Goal: Task Accomplishment & Management: Use online tool/utility

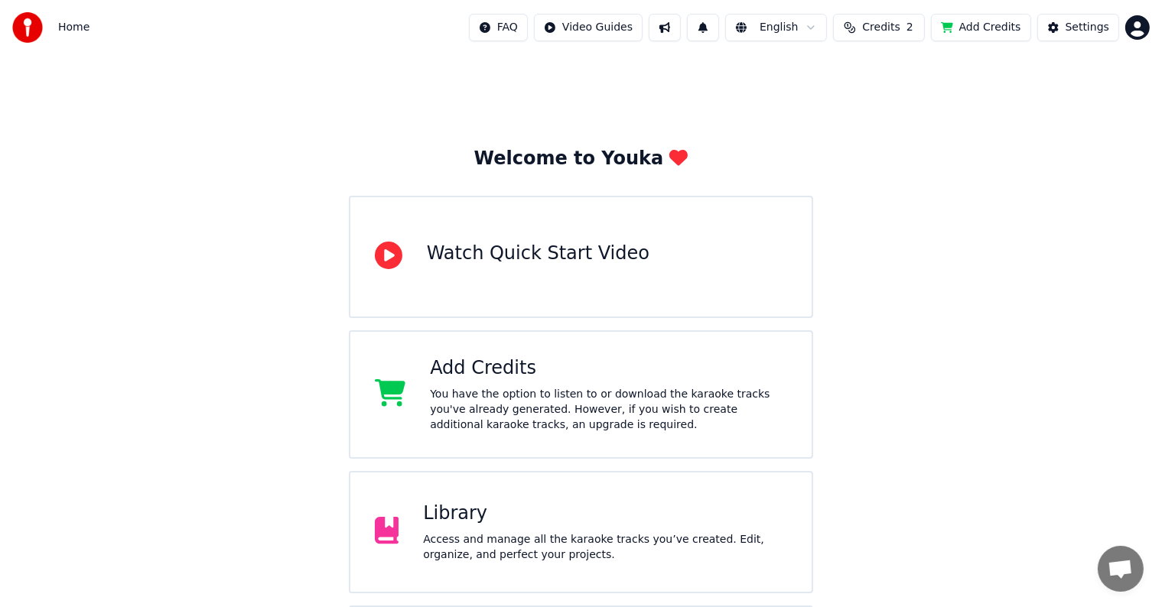
click at [490, 517] on div "Library" at bounding box center [605, 514] width 364 height 24
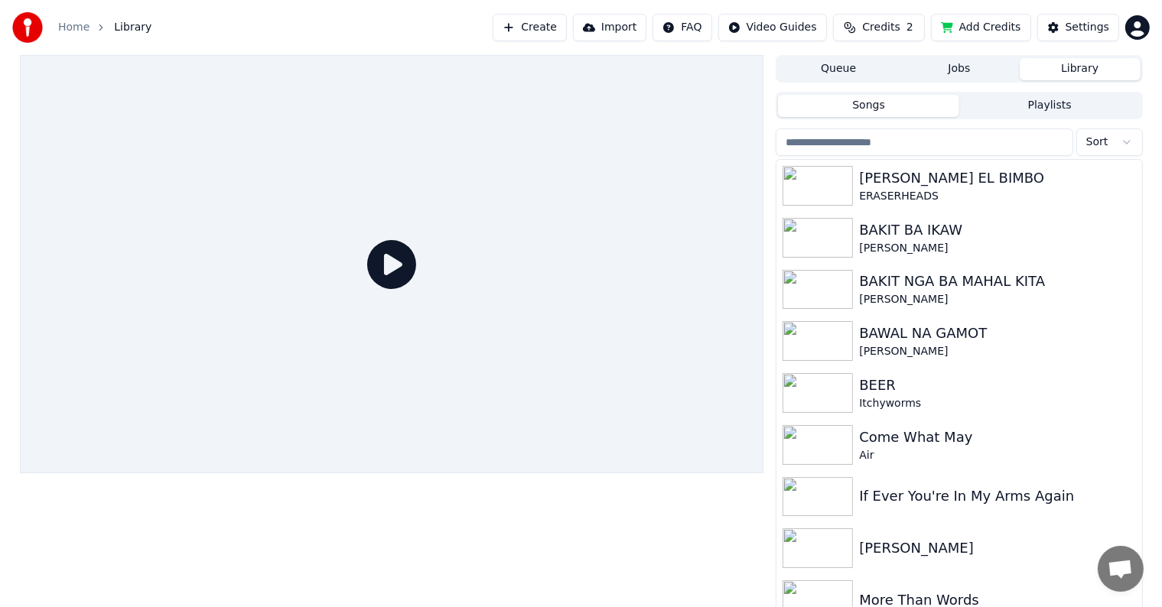
click at [1043, 67] on button "Library" at bounding box center [1080, 69] width 121 height 22
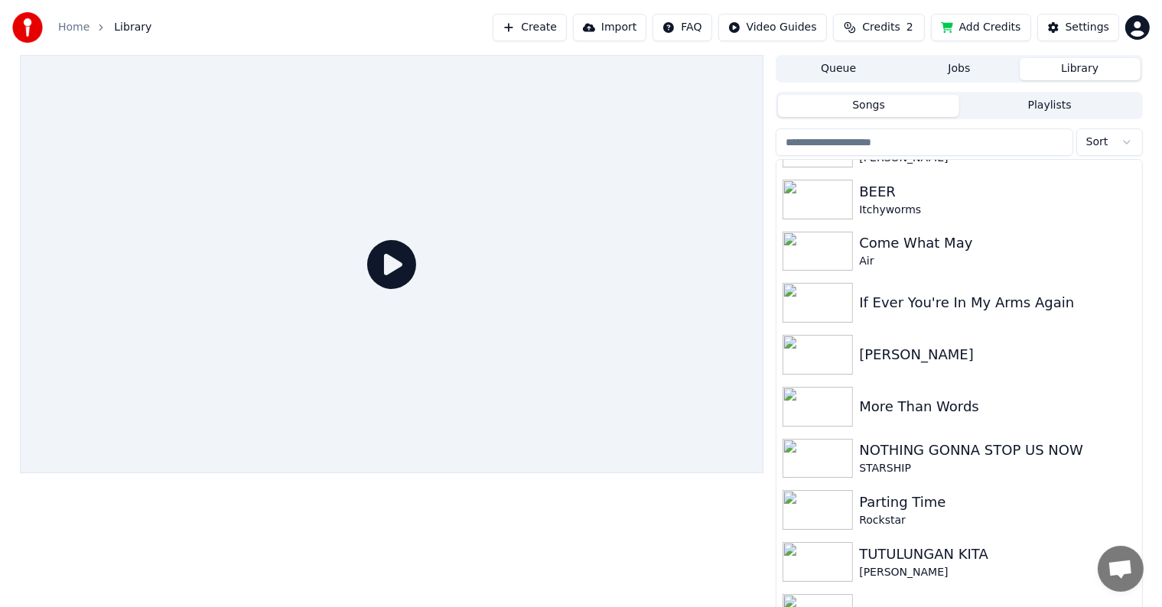
scroll to position [220, 0]
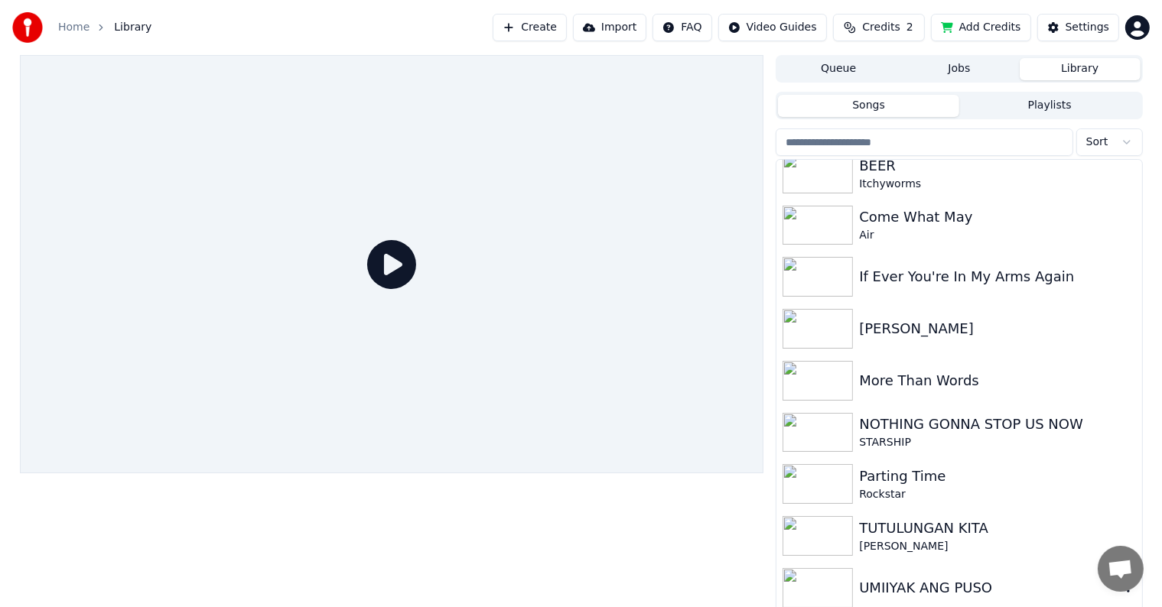
click at [934, 590] on div "UMIIYAK ANG PUSO" at bounding box center [989, 588] width 261 height 21
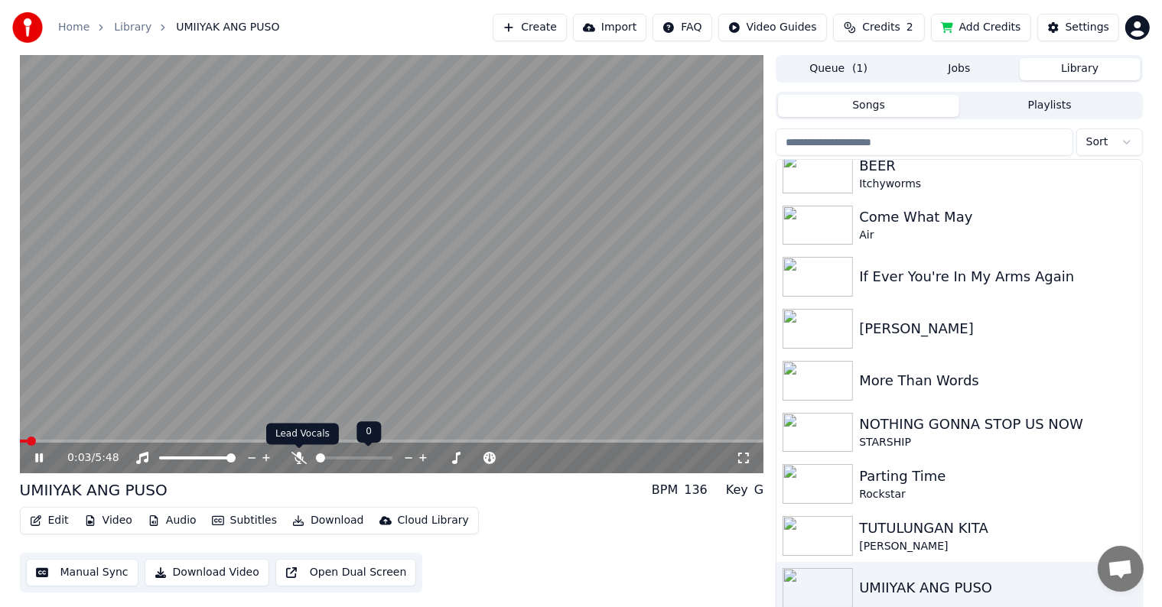
click at [297, 458] on icon at bounding box center [298, 458] width 15 height 12
click at [297, 458] on icon at bounding box center [299, 458] width 8 height 12
click at [301, 456] on icon at bounding box center [298, 458] width 15 height 12
click at [46, 454] on icon at bounding box center [50, 458] width 36 height 12
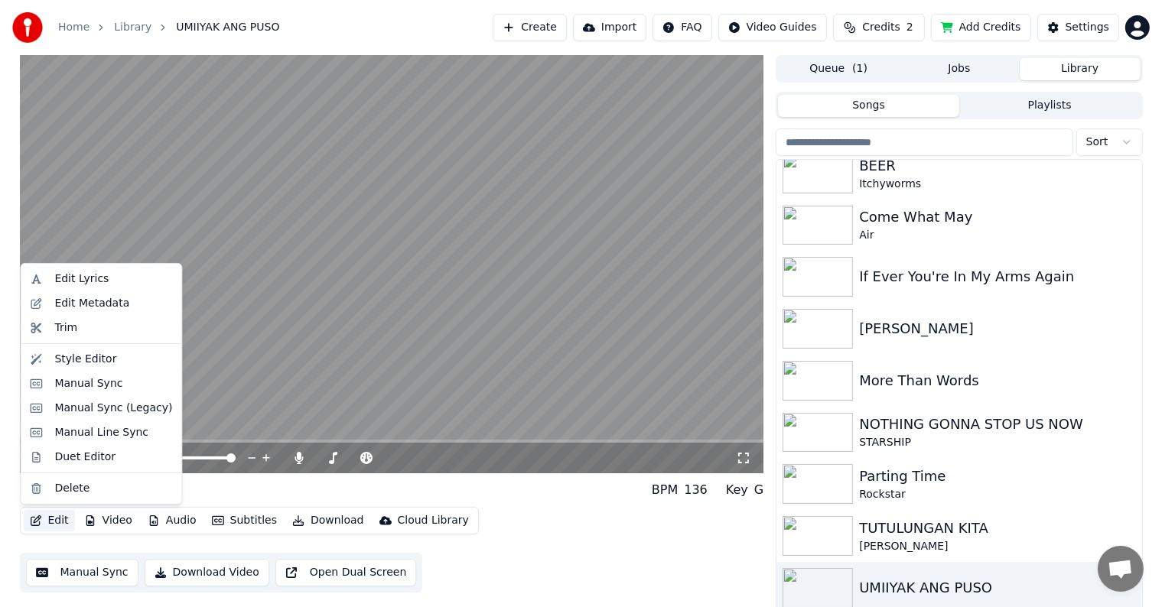
click at [51, 523] on button "Edit" at bounding box center [49, 520] width 51 height 21
click at [73, 383] on div "Manual Sync" at bounding box center [88, 383] width 68 height 15
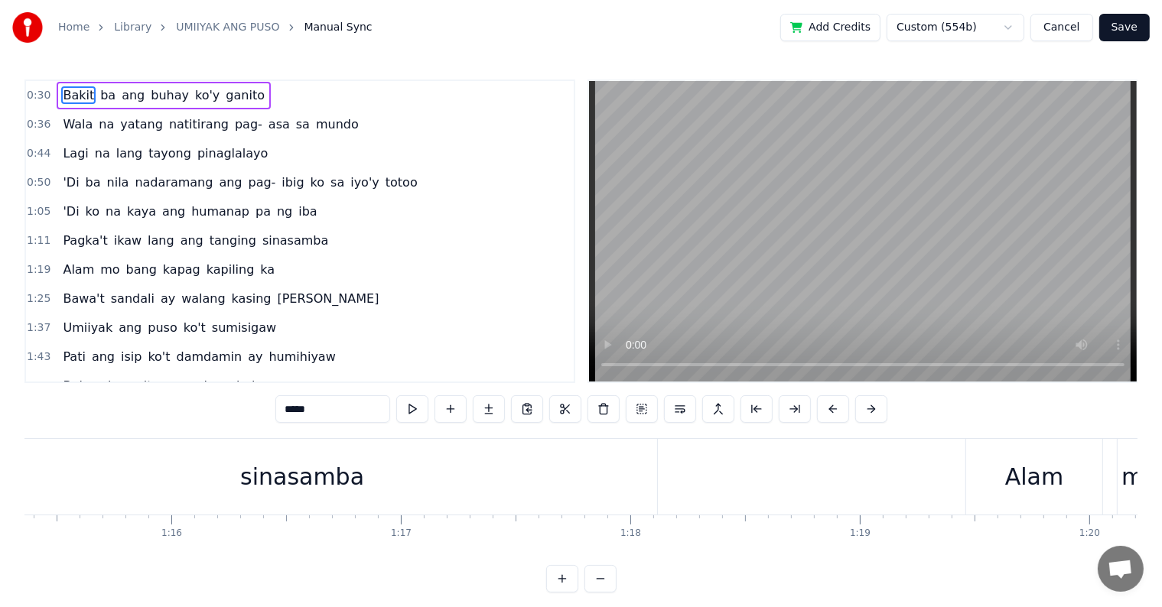
scroll to position [0, 17026]
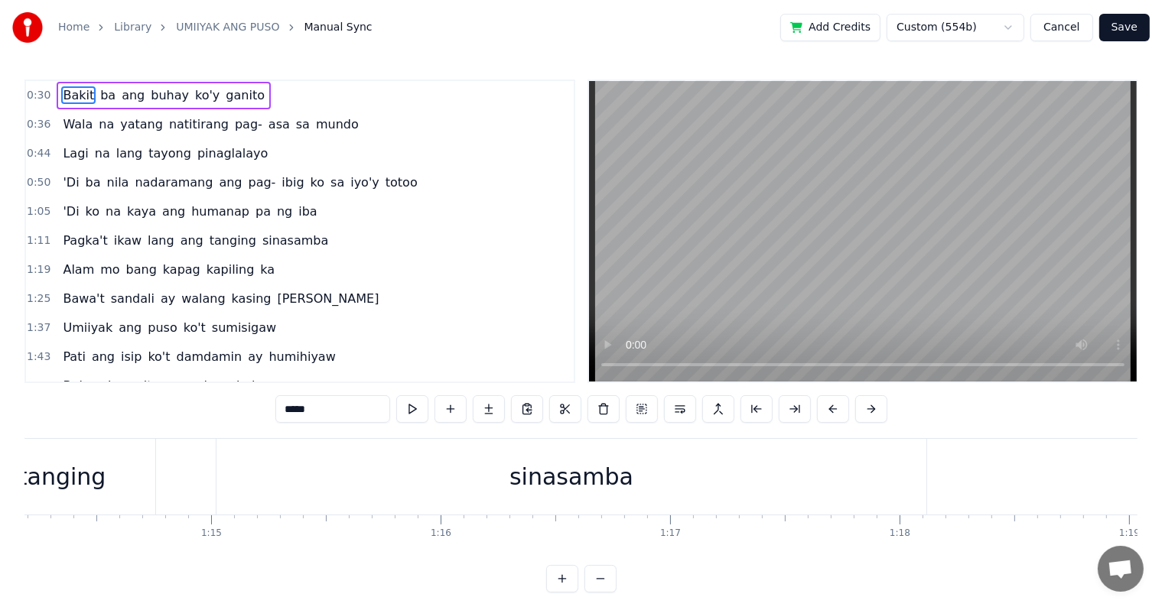
click at [233, 465] on div "sinasamba" at bounding box center [571, 477] width 710 height 76
type input "*********"
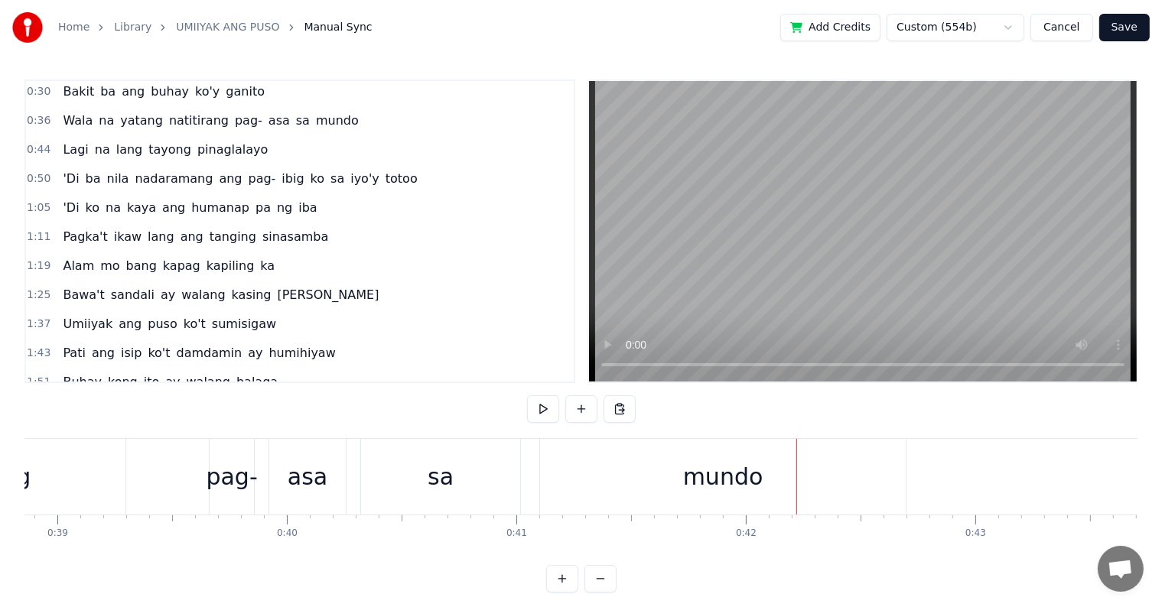
scroll to position [0, 8782]
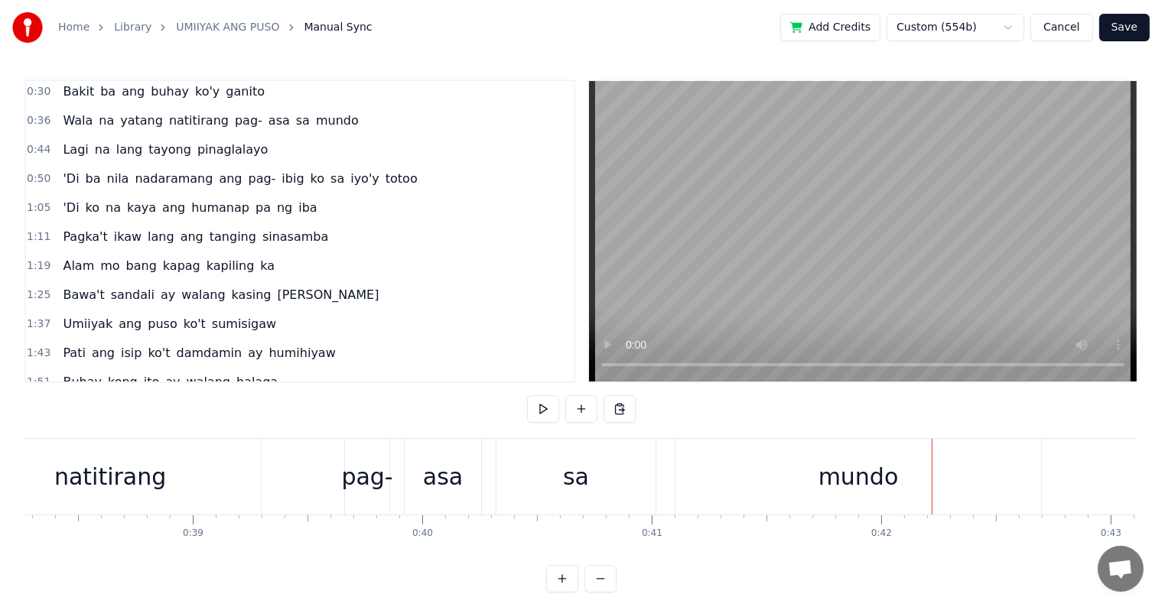
click at [306, 450] on div "Wala na yatang natitirang pag- asa sa mundo" at bounding box center [304, 477] width 1481 height 76
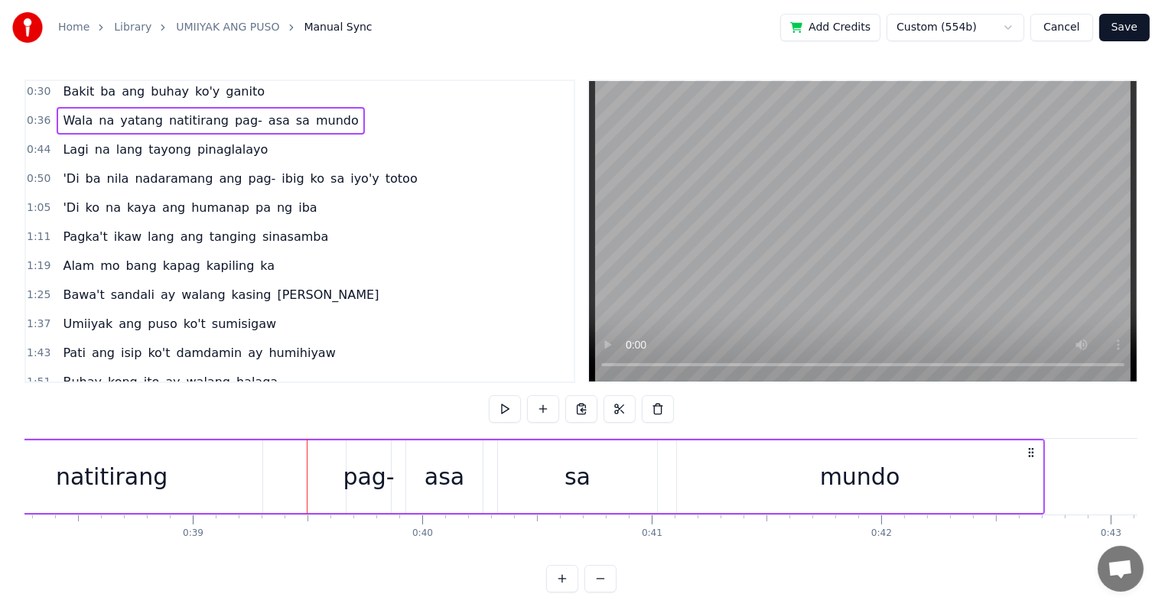
click at [104, 428] on div "0:30 Bakit ba [PERSON_NAME]'y ganito 0:36 Wala na yatang natitirang pag- asa sa…" at bounding box center [580, 336] width 1113 height 513
click at [90, 457] on div "natitirang" at bounding box center [111, 477] width 301 height 73
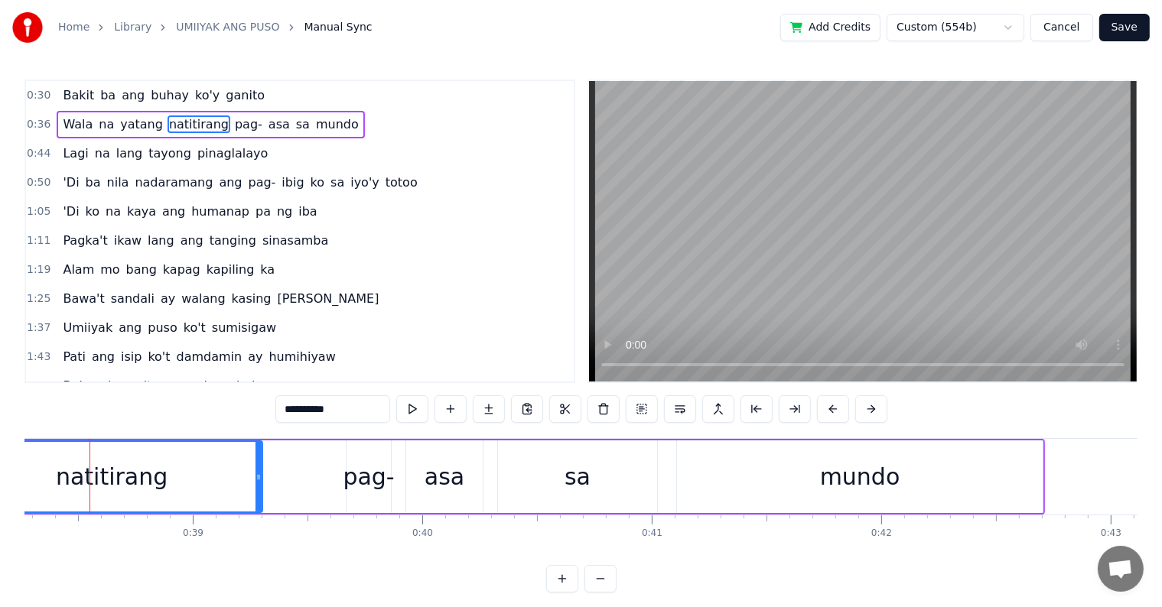
scroll to position [0, 8770]
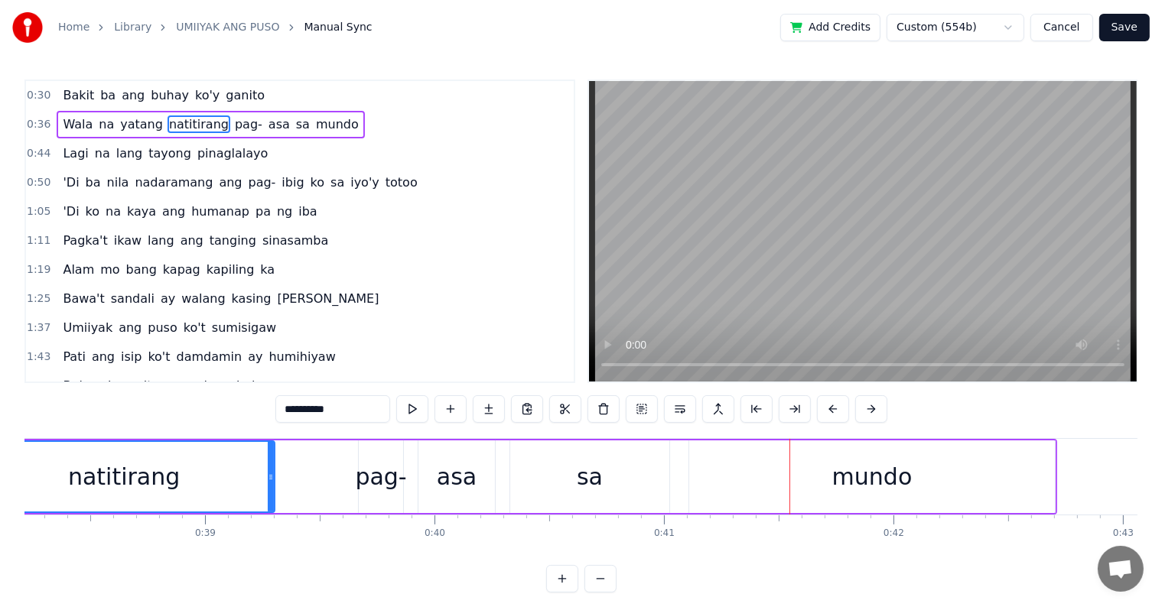
click at [603, 483] on div "sa" at bounding box center [589, 477] width 159 height 73
type input "**"
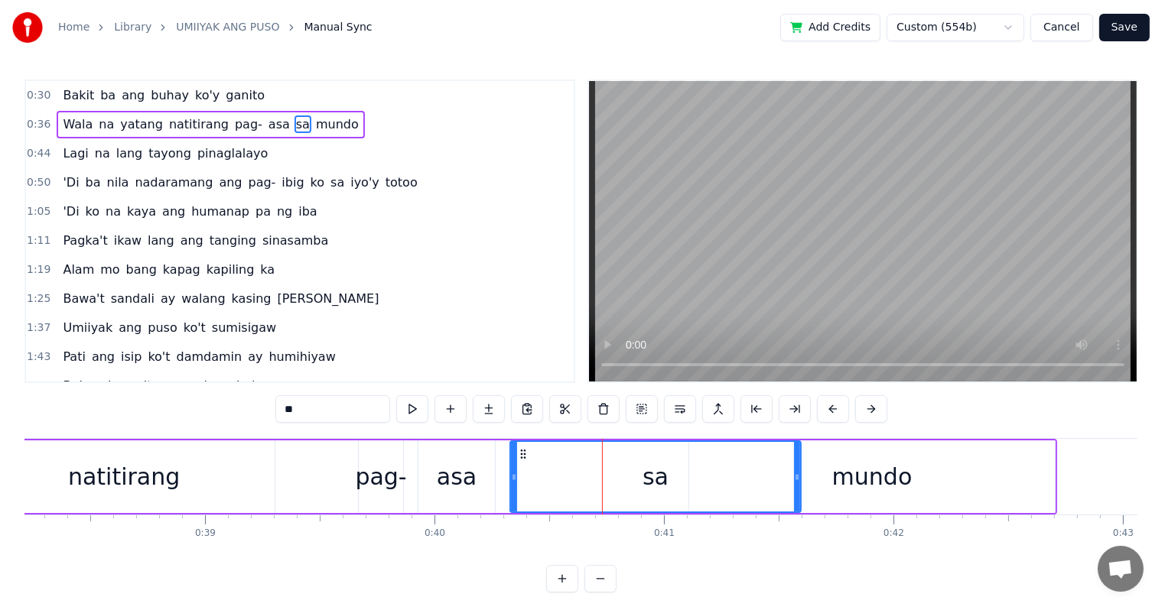
drag, startPoint x: 667, startPoint y: 482, endPoint x: 689, endPoint y: 483, distance: 21.5
click at [798, 479] on icon at bounding box center [797, 477] width 6 height 12
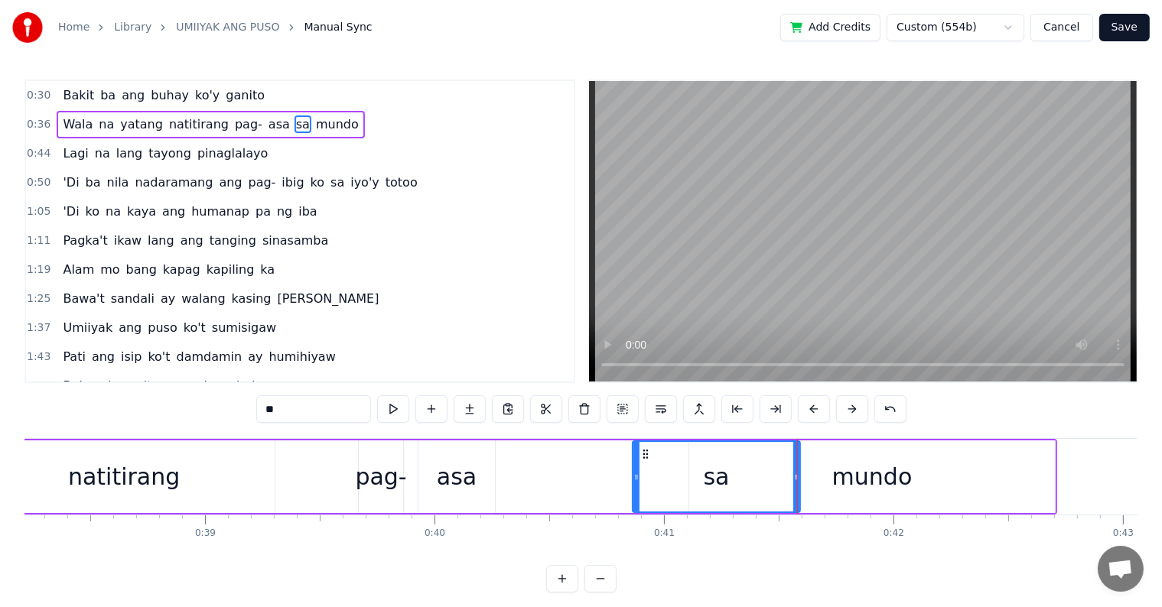
drag, startPoint x: 514, startPoint y: 474, endPoint x: 636, endPoint y: 476, distance: 122.4
click at [636, 476] on icon at bounding box center [636, 477] width 6 height 12
click at [290, 457] on div "Wala na yatang natitirang pag- asa sa mundo" at bounding box center [316, 477] width 1481 height 76
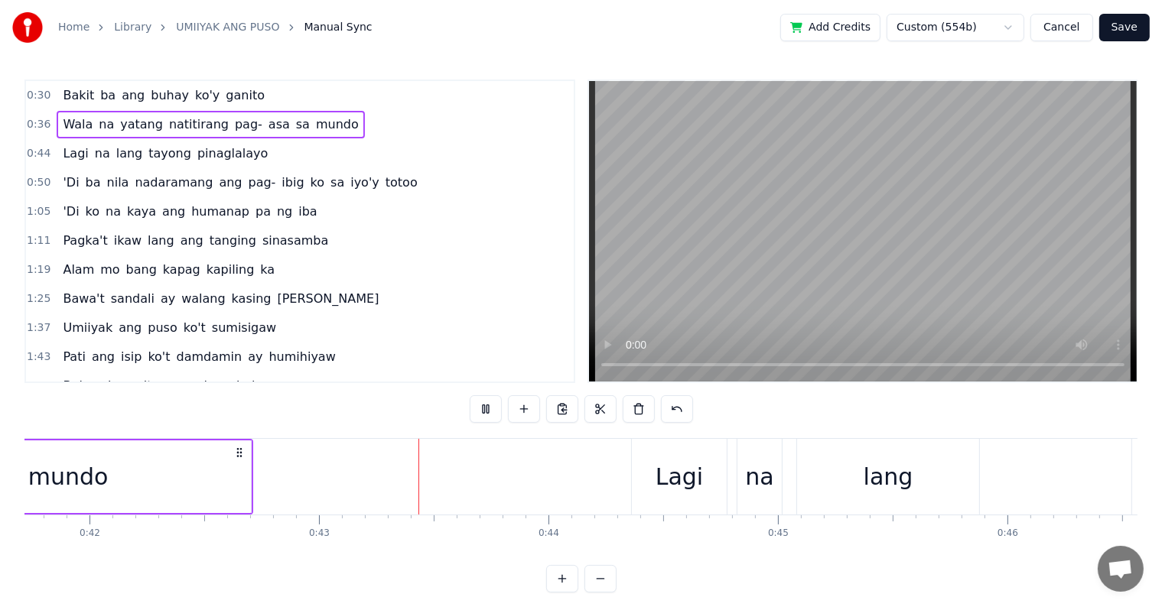
scroll to position [0, 9774]
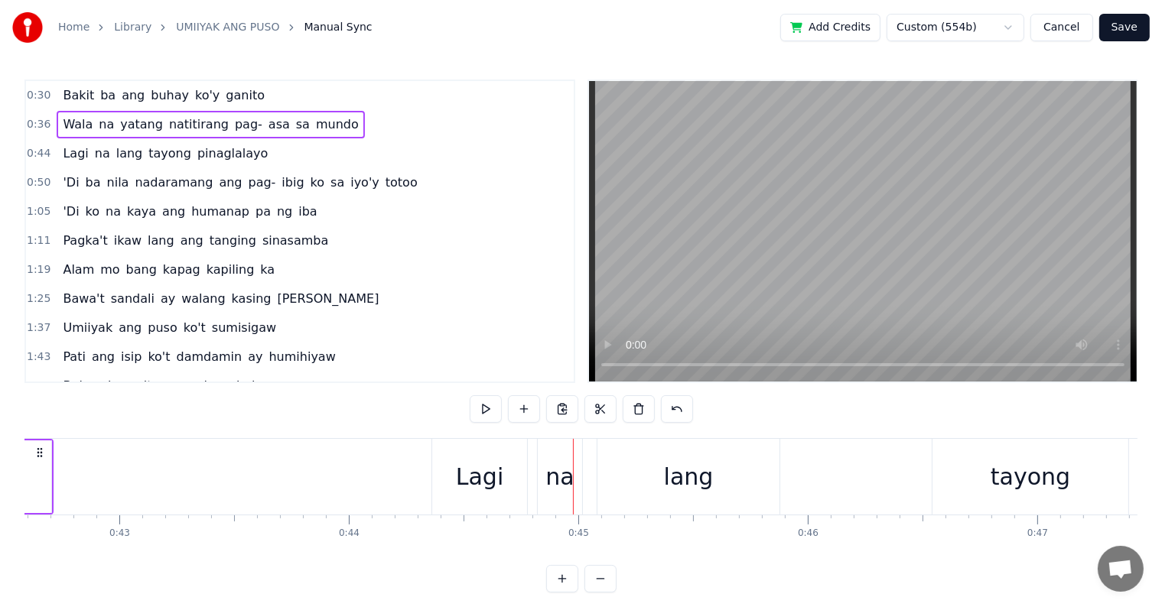
click at [448, 477] on div "Lagi" at bounding box center [479, 477] width 95 height 76
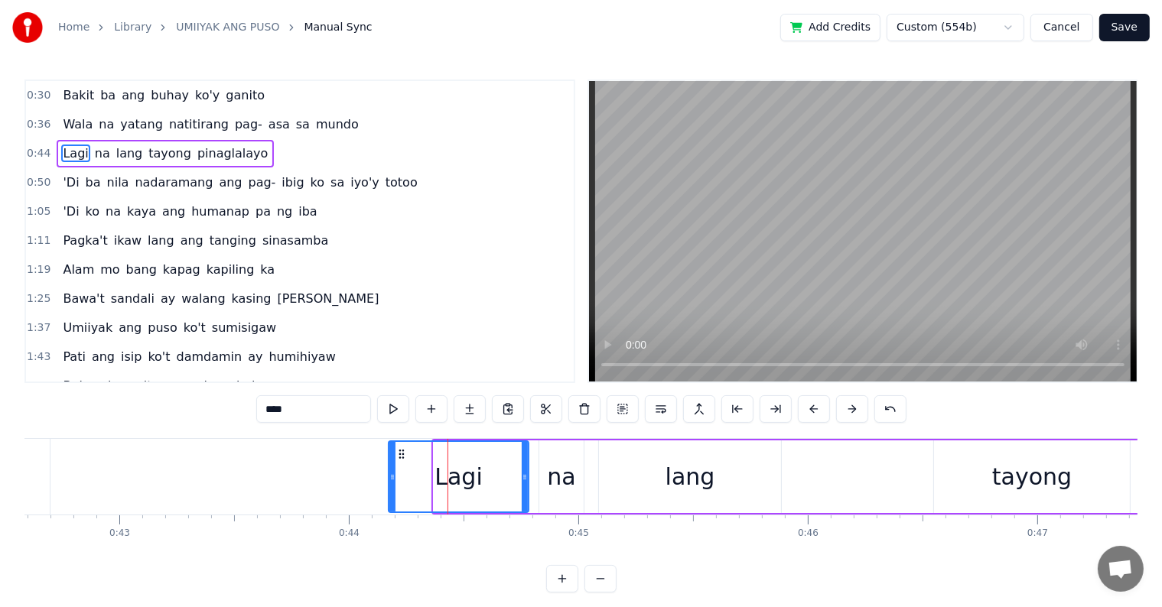
drag, startPoint x: 435, startPoint y: 477, endPoint x: 390, endPoint y: 474, distance: 45.2
click at [390, 474] on icon at bounding box center [392, 477] width 6 height 12
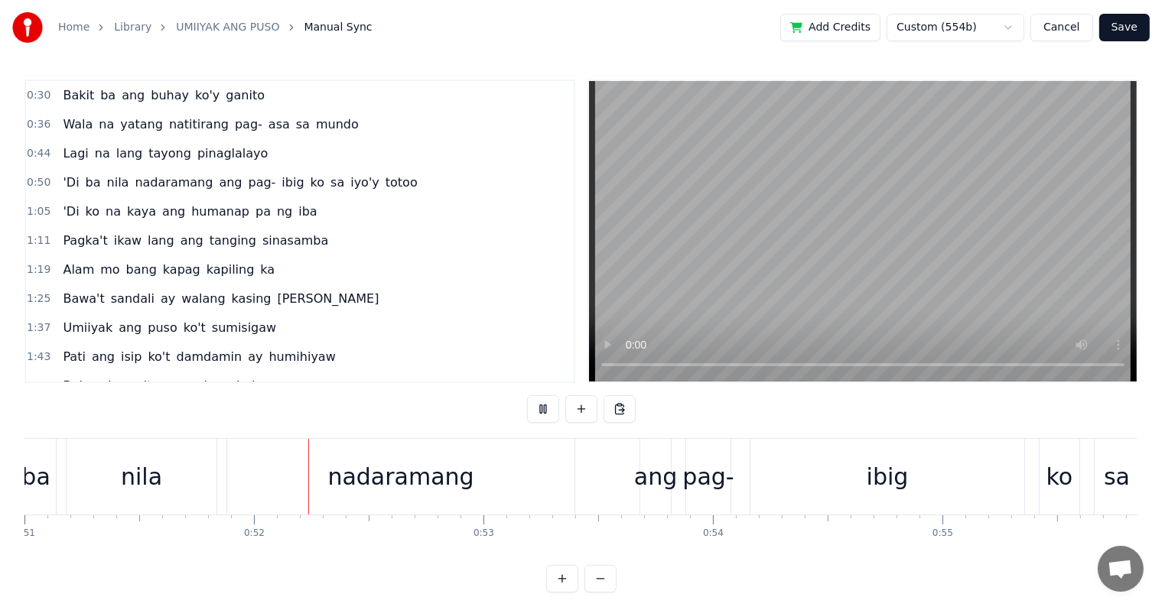
scroll to position [0, 11747]
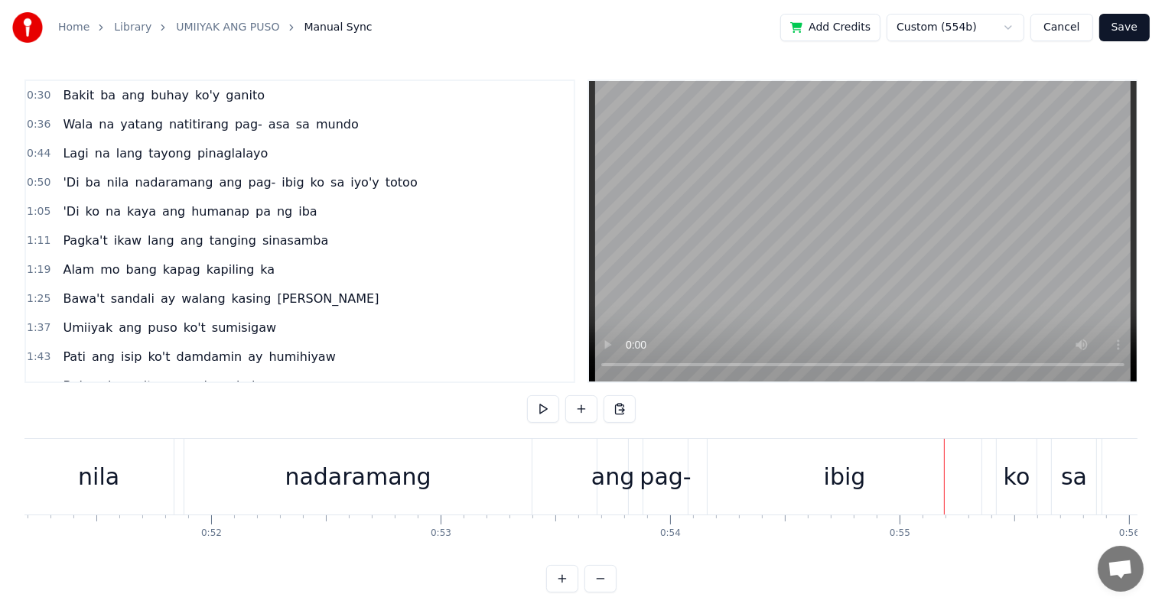
click at [606, 477] on div "ang" at bounding box center [612, 477] width 43 height 34
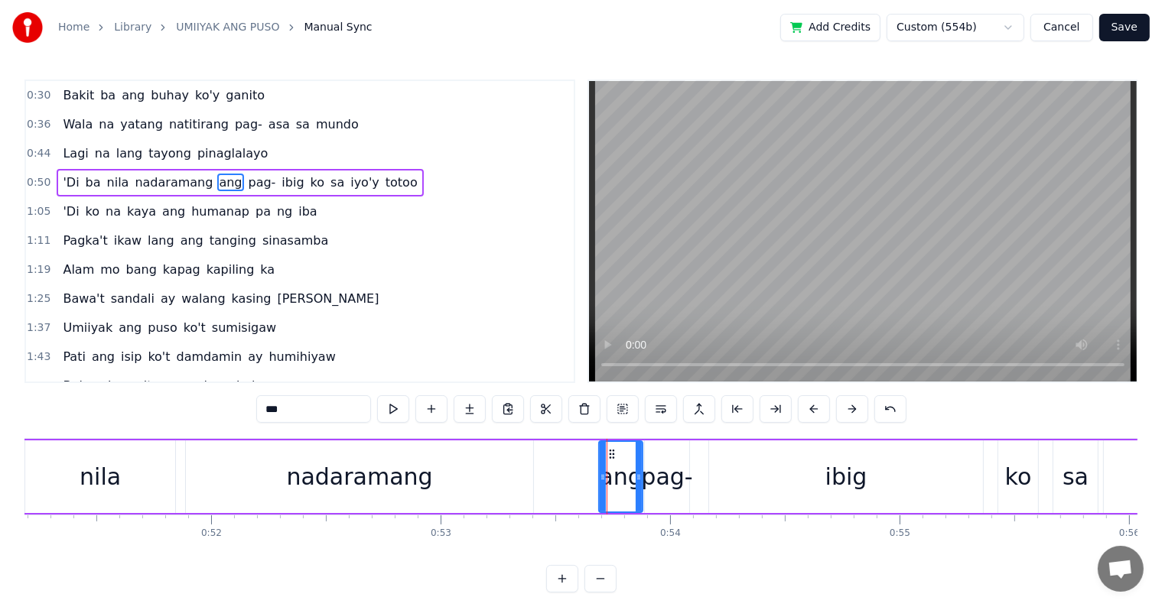
drag, startPoint x: 624, startPoint y: 480, endPoint x: 637, endPoint y: 480, distance: 13.0
click at [637, 480] on icon at bounding box center [639, 477] width 6 height 12
click at [596, 477] on icon at bounding box center [597, 477] width 6 height 12
click at [315, 467] on div "nadaramang" at bounding box center [359, 477] width 146 height 34
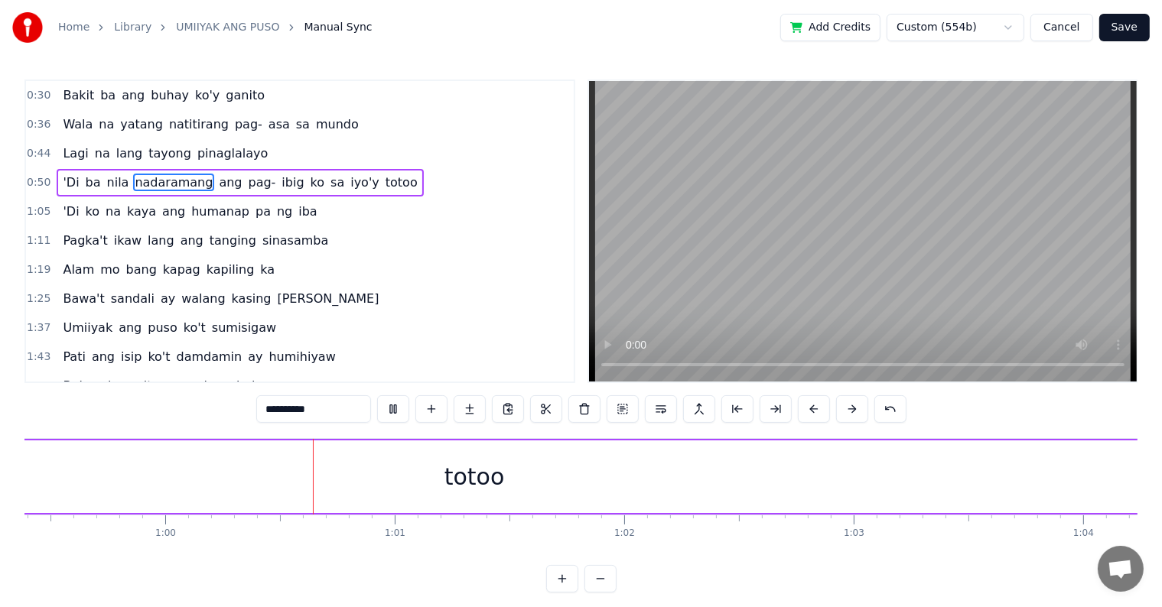
scroll to position [0, 13688]
click at [811, 465] on div "totoo" at bounding box center [416, 477] width 1890 height 73
type input "*****"
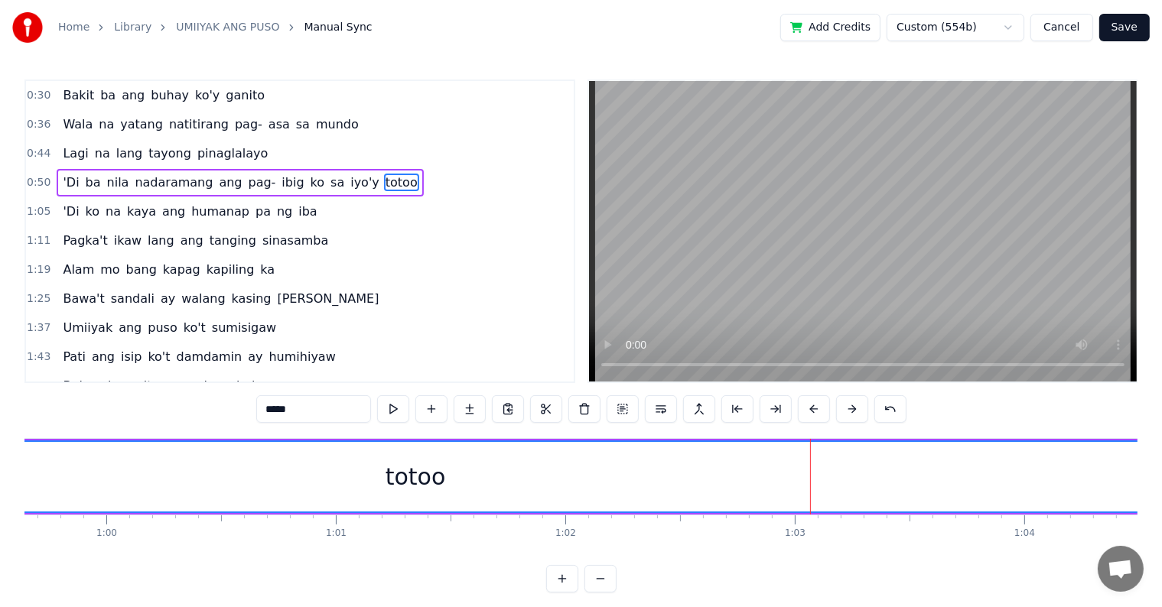
scroll to position [0, 14663]
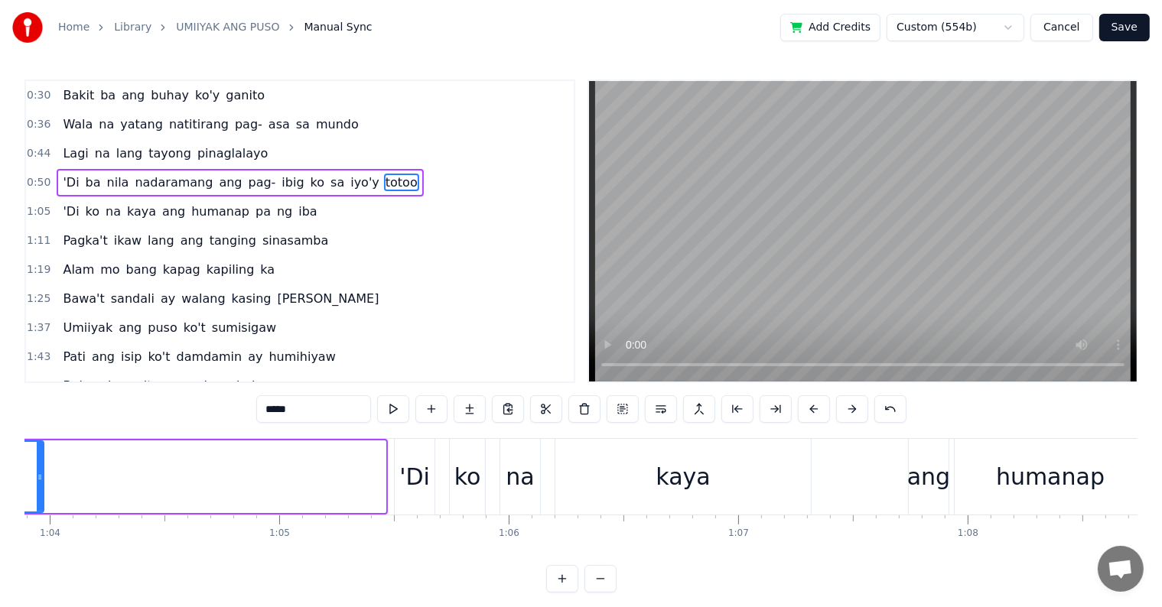
drag, startPoint x: 382, startPoint y: 475, endPoint x: 46, endPoint y: 492, distance: 336.3
click at [41, 492] on div at bounding box center [40, 477] width 6 height 70
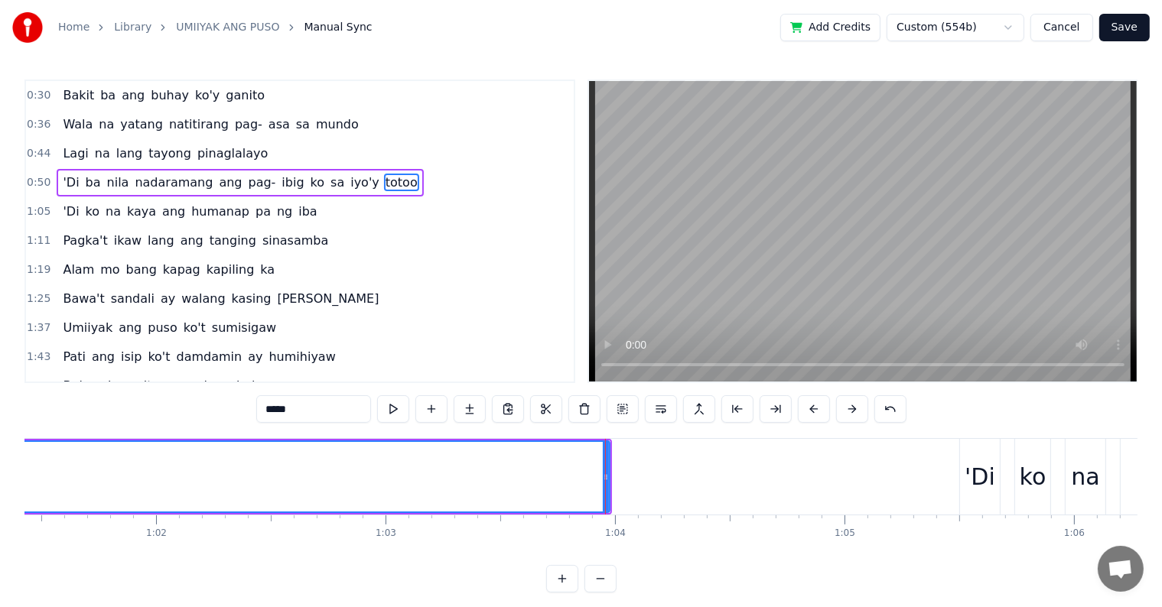
scroll to position [0, 13782]
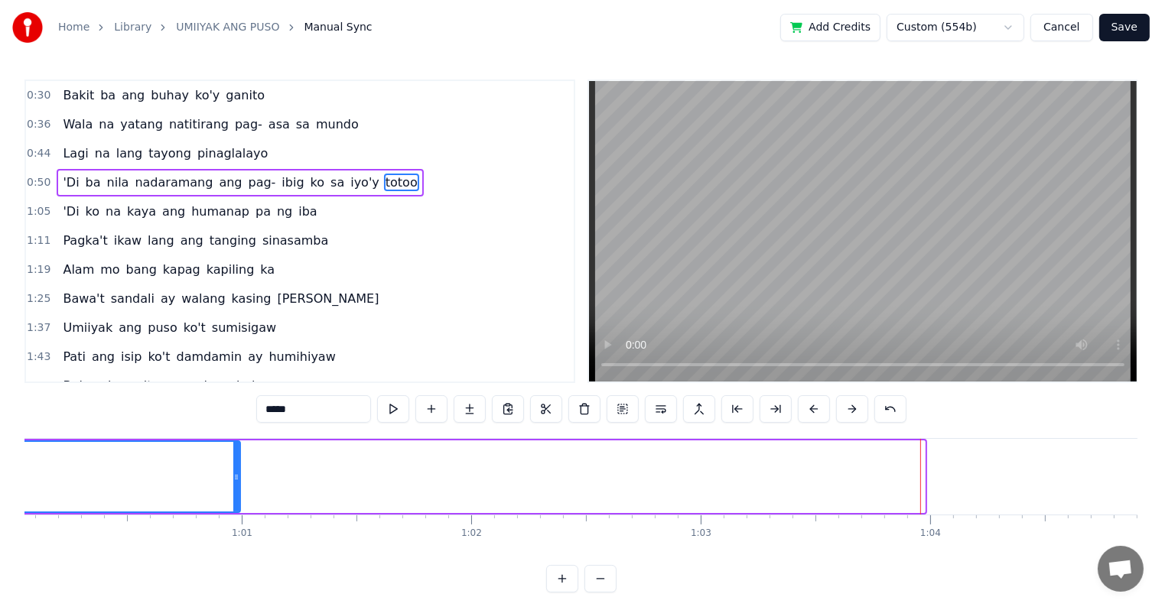
drag, startPoint x: 922, startPoint y: 480, endPoint x: 237, endPoint y: 526, distance: 686.2
click at [237, 526] on div "Bakit ba [PERSON_NAME]'y ganito Wala na yatang natitirang pag- asa sa mundo Lag…" at bounding box center [580, 495] width 1113 height 115
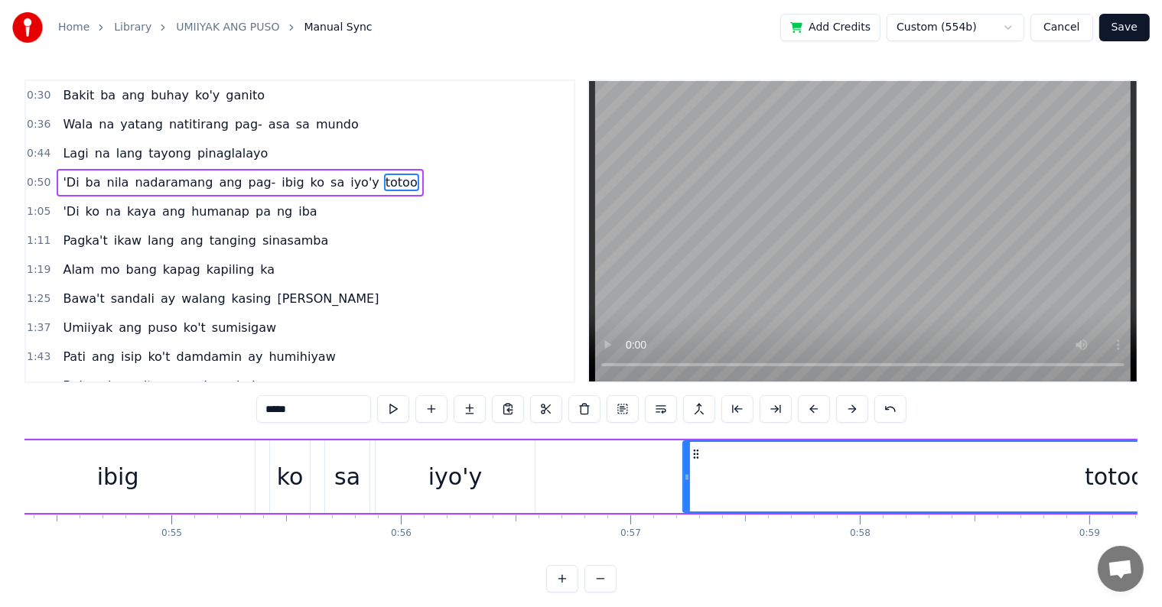
scroll to position [0, 12971]
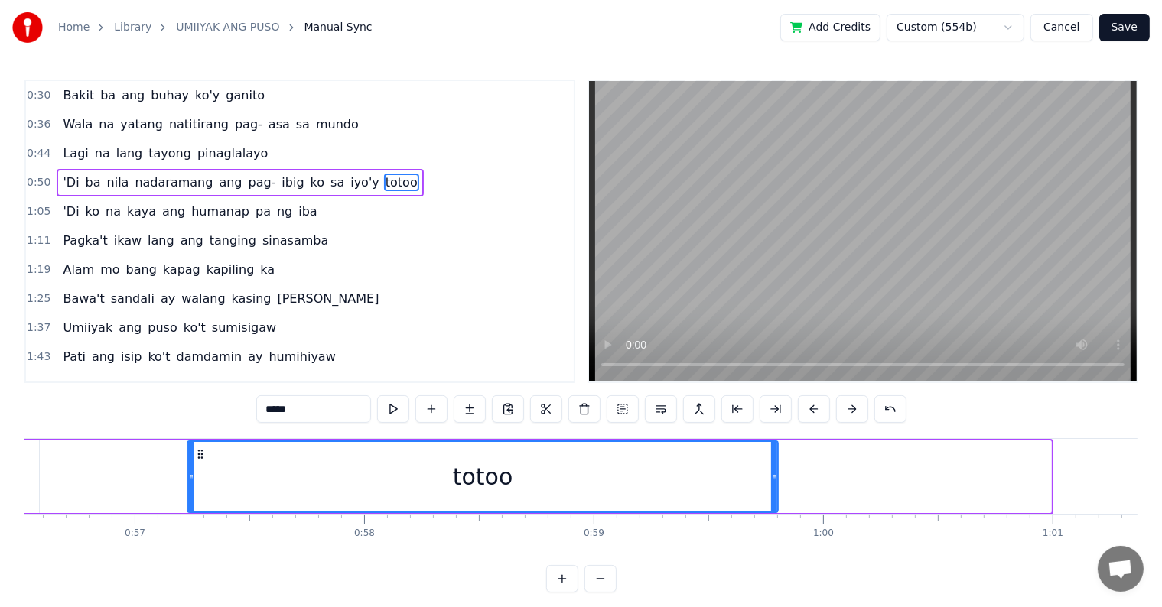
drag, startPoint x: 1047, startPoint y: 468, endPoint x: 774, endPoint y: 484, distance: 273.6
click at [774, 484] on div at bounding box center [774, 477] width 6 height 70
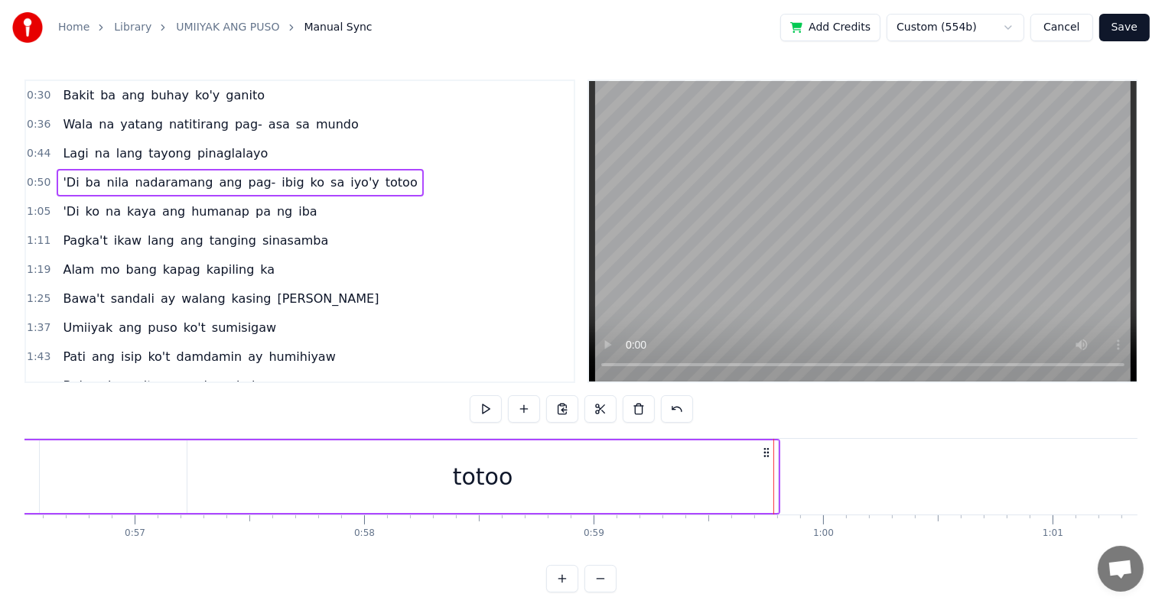
scroll to position [0, 12965]
click at [783, 475] on div "totoo" at bounding box center [489, 477] width 591 height 73
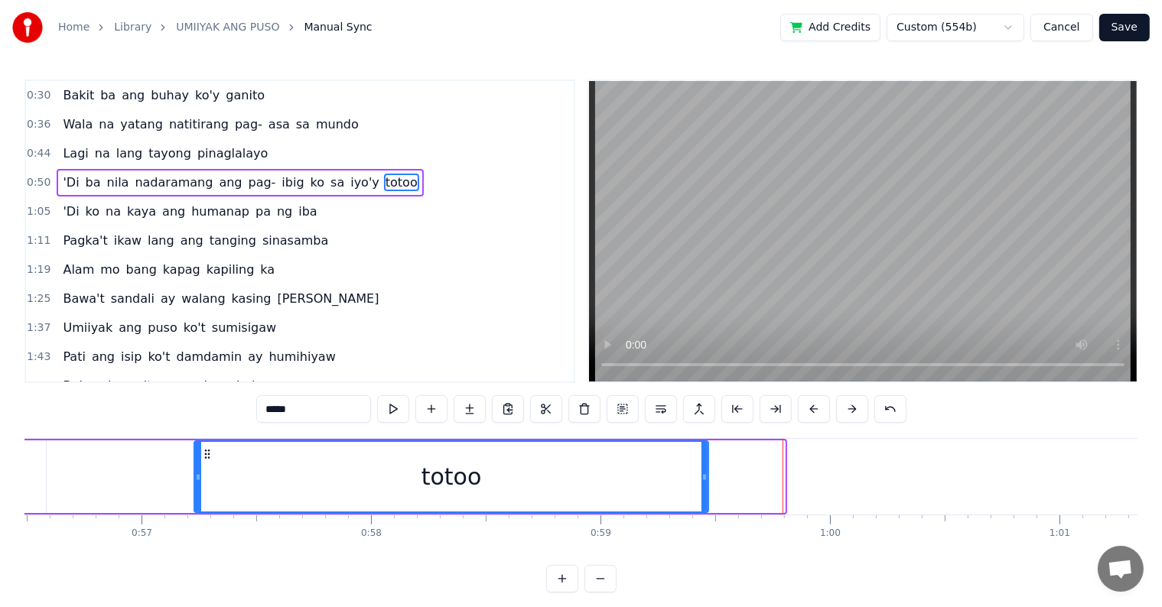
drag, startPoint x: 783, startPoint y: 476, endPoint x: 707, endPoint y: 474, distance: 76.5
click at [707, 474] on icon at bounding box center [705, 477] width 6 height 12
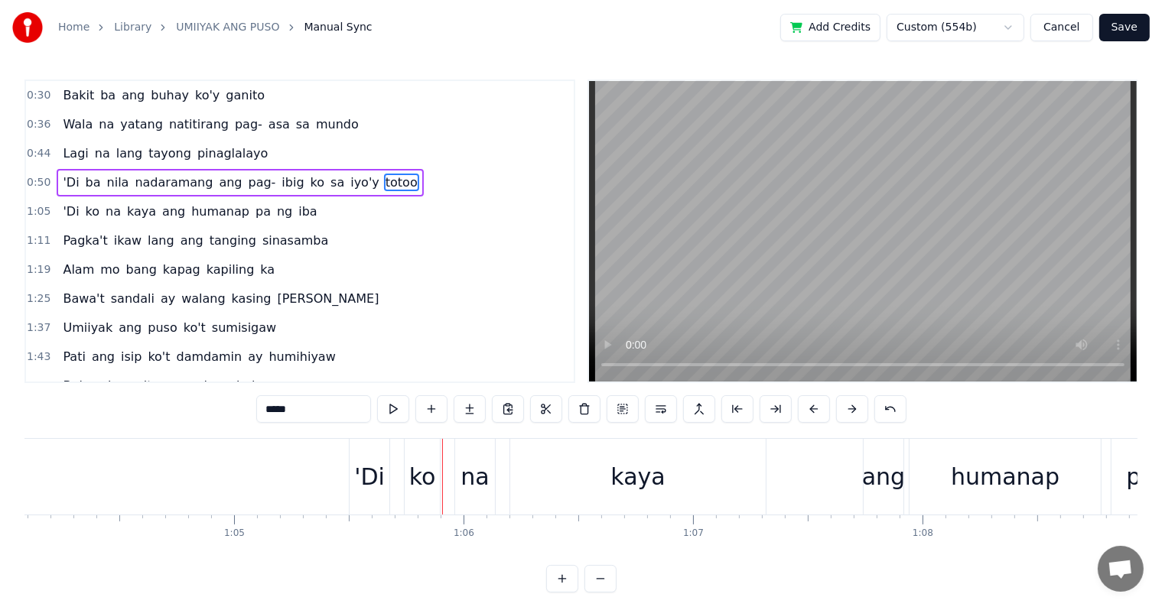
scroll to position [0, 14956]
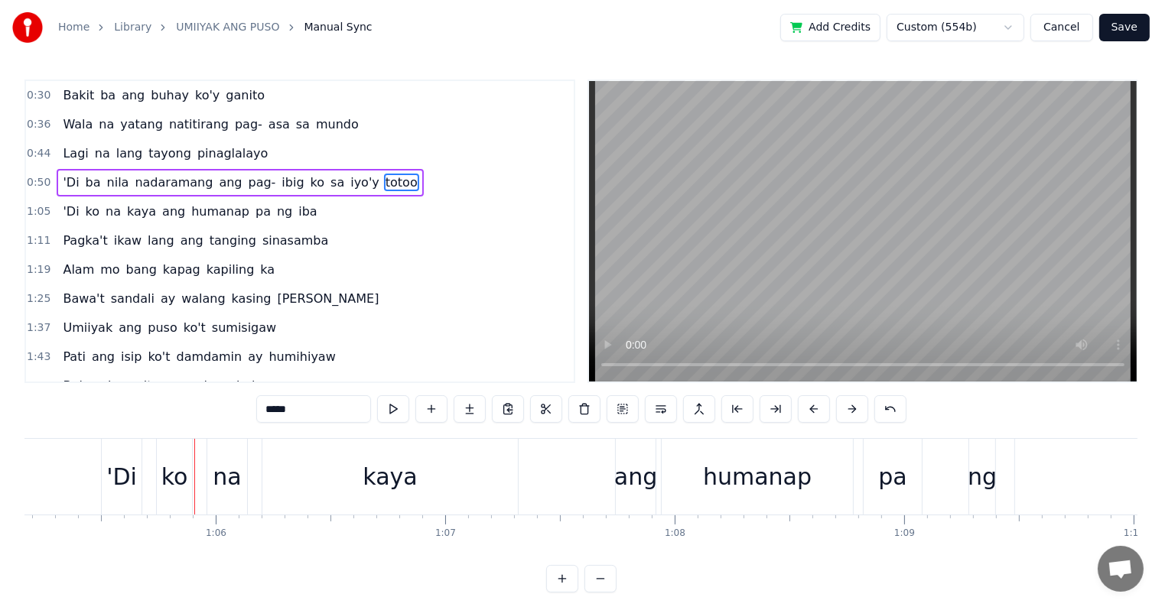
click at [108, 477] on div "'Di" at bounding box center [121, 477] width 31 height 34
type input "***"
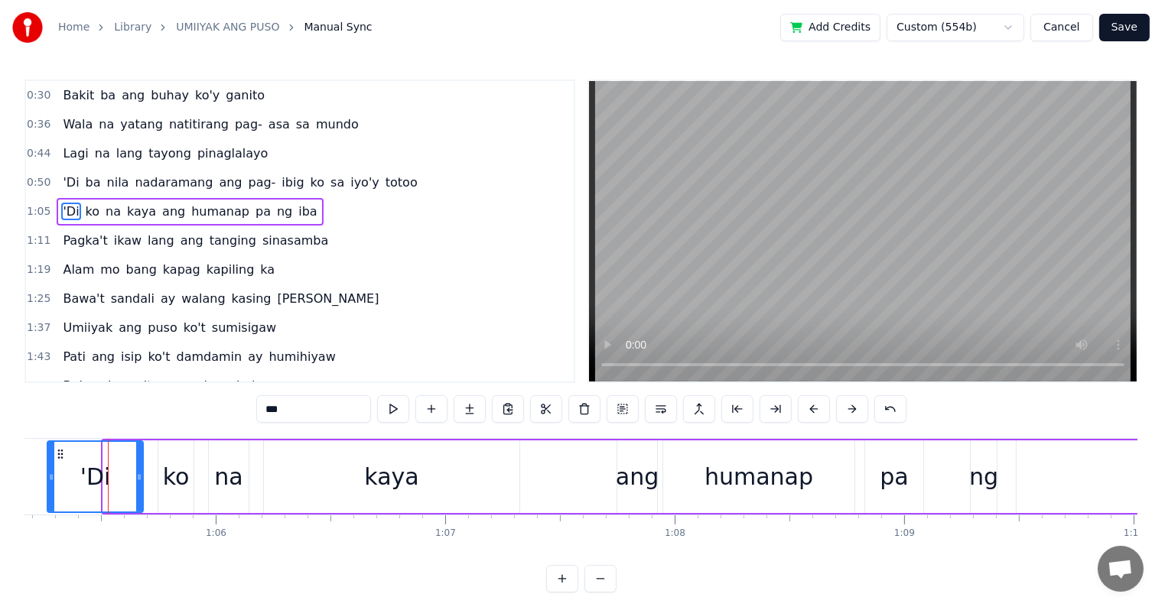
drag, startPoint x: 103, startPoint y: 478, endPoint x: 47, endPoint y: 477, distance: 55.9
click at [48, 477] on icon at bounding box center [51, 477] width 6 height 12
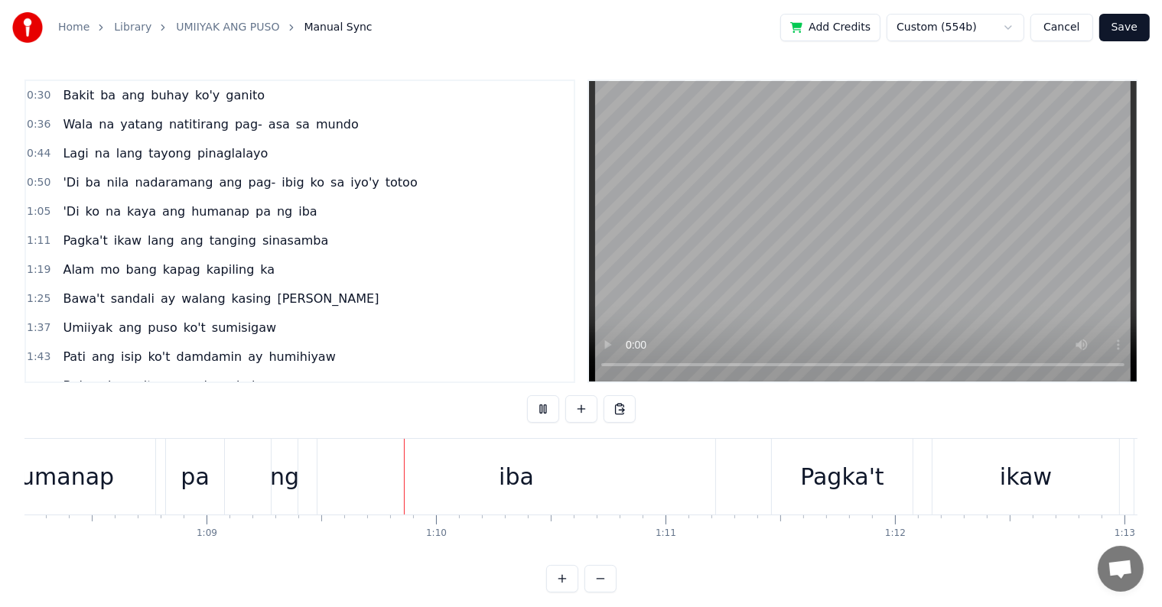
scroll to position [0, 15829]
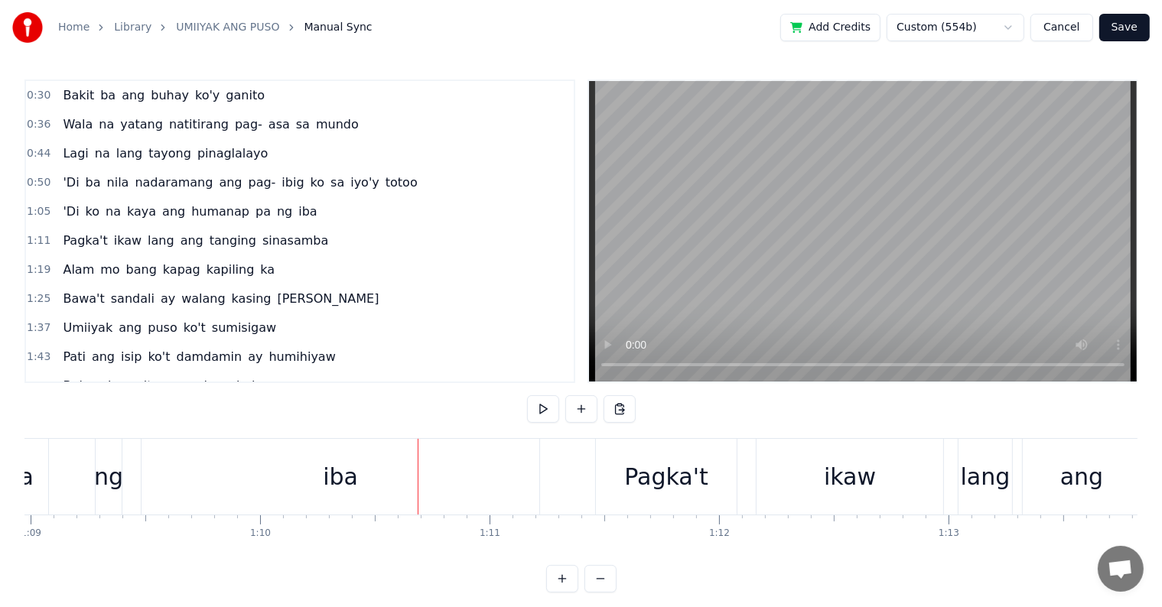
click at [111, 486] on div "ng" at bounding box center [108, 477] width 29 height 34
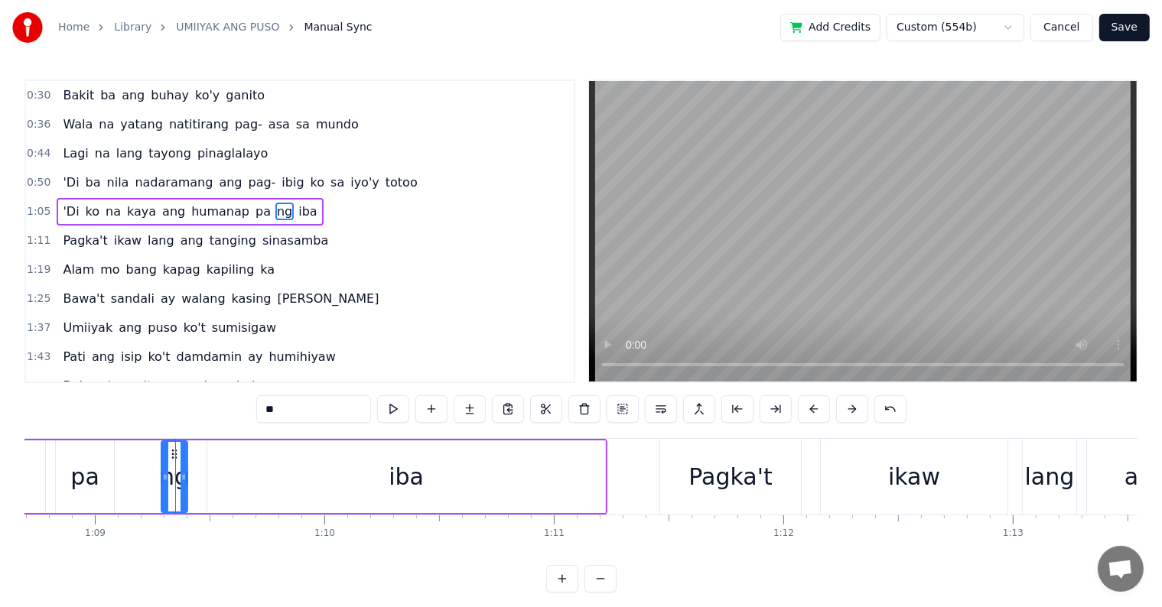
scroll to position [0, 15629]
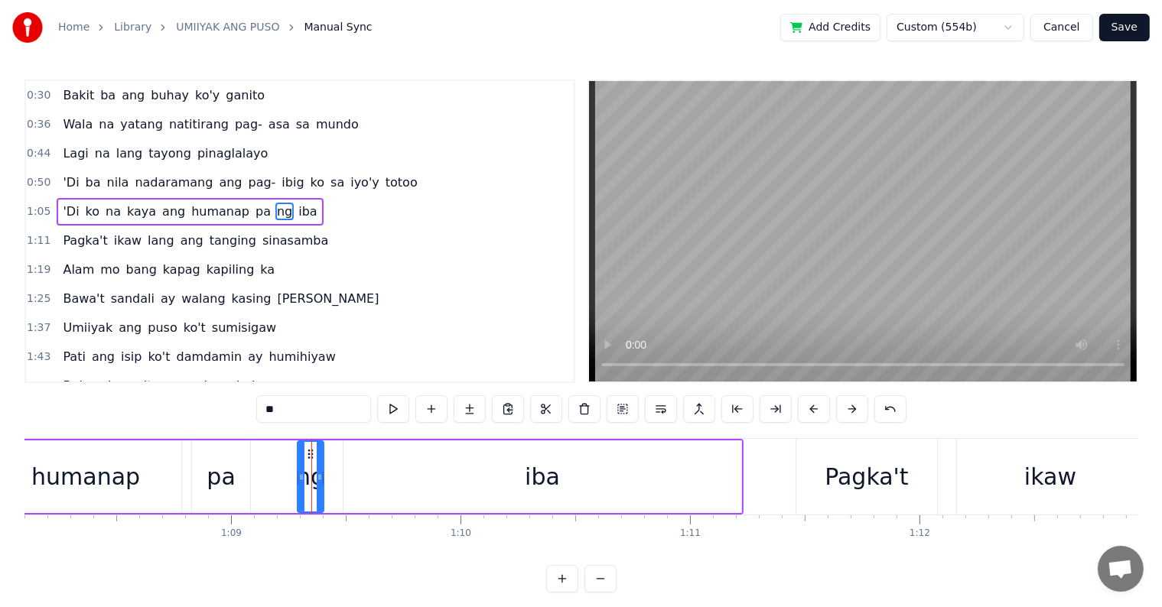
click at [170, 430] on div "0:30 Bakit ba [PERSON_NAME]'y ganito 0:36 Wala na yatang natitirang pag- asa sa…" at bounding box center [580, 336] width 1113 height 513
click at [163, 453] on div "humanap" at bounding box center [85, 477] width 191 height 73
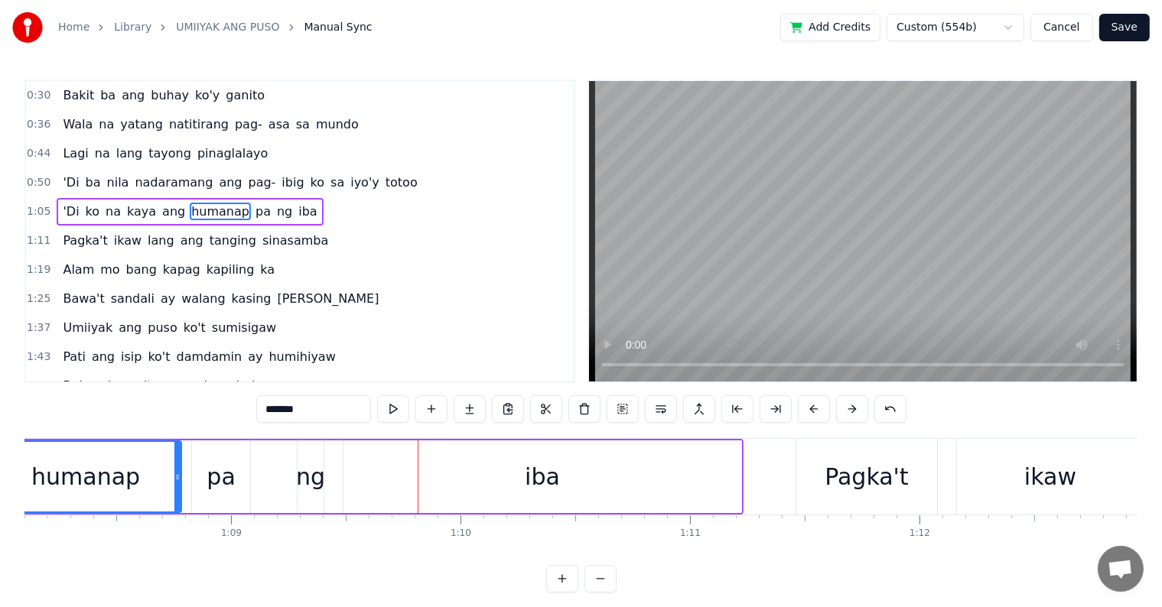
click at [301, 483] on div "ng" at bounding box center [310, 477] width 29 height 34
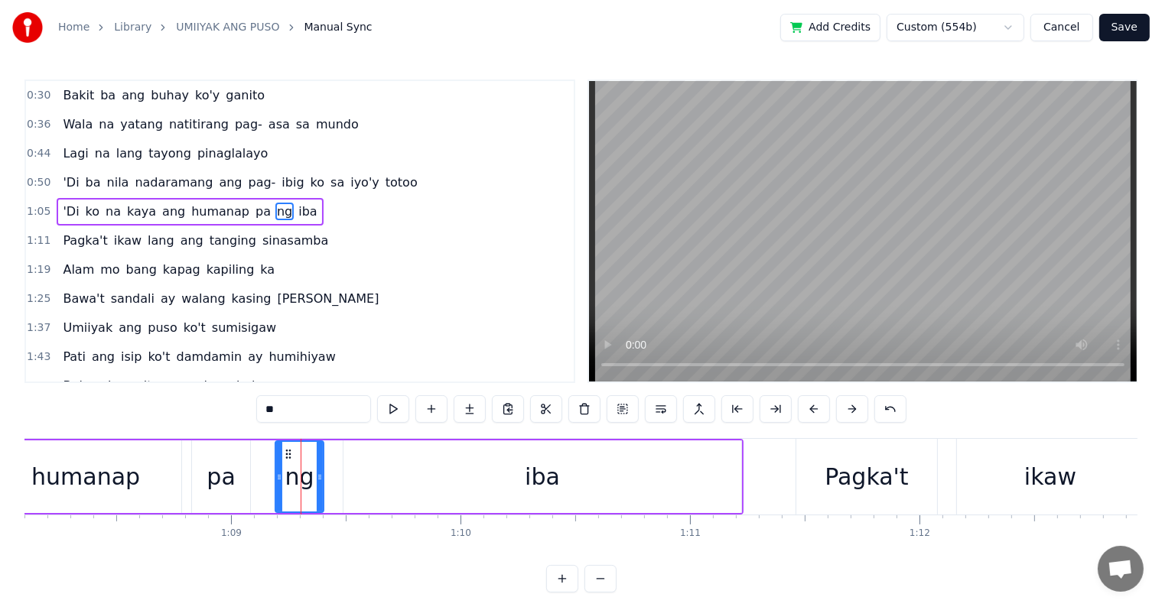
drag, startPoint x: 301, startPoint y: 475, endPoint x: 278, endPoint y: 475, distance: 22.2
click at [278, 475] on icon at bounding box center [279, 477] width 6 height 12
click at [174, 468] on div "humanap" at bounding box center [85, 477] width 191 height 73
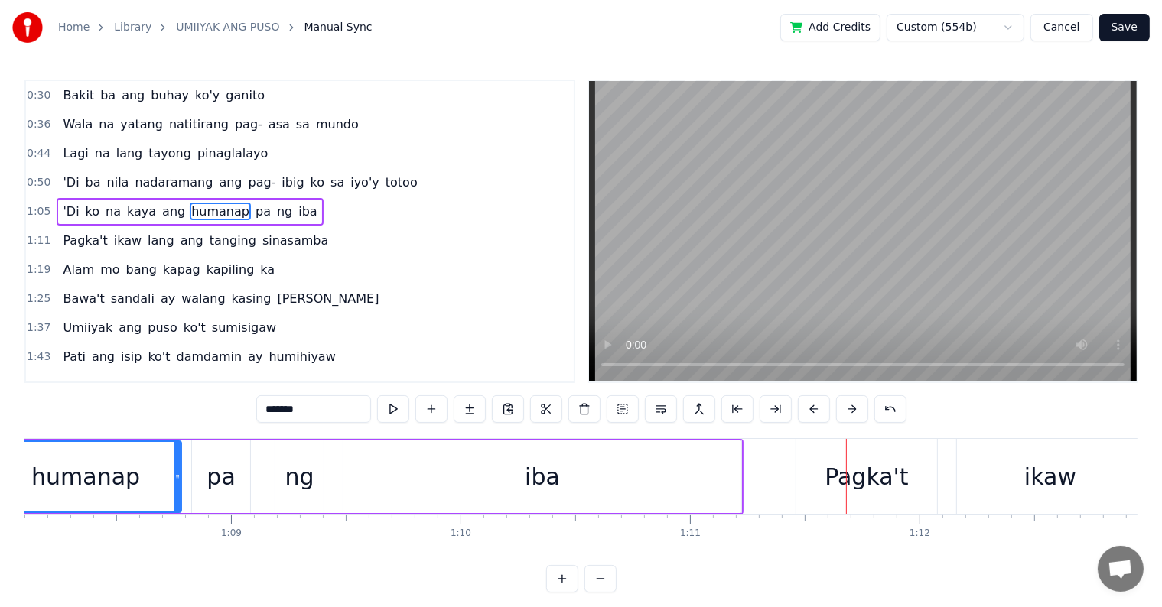
click at [379, 484] on div "iba" at bounding box center [542, 477] width 398 height 73
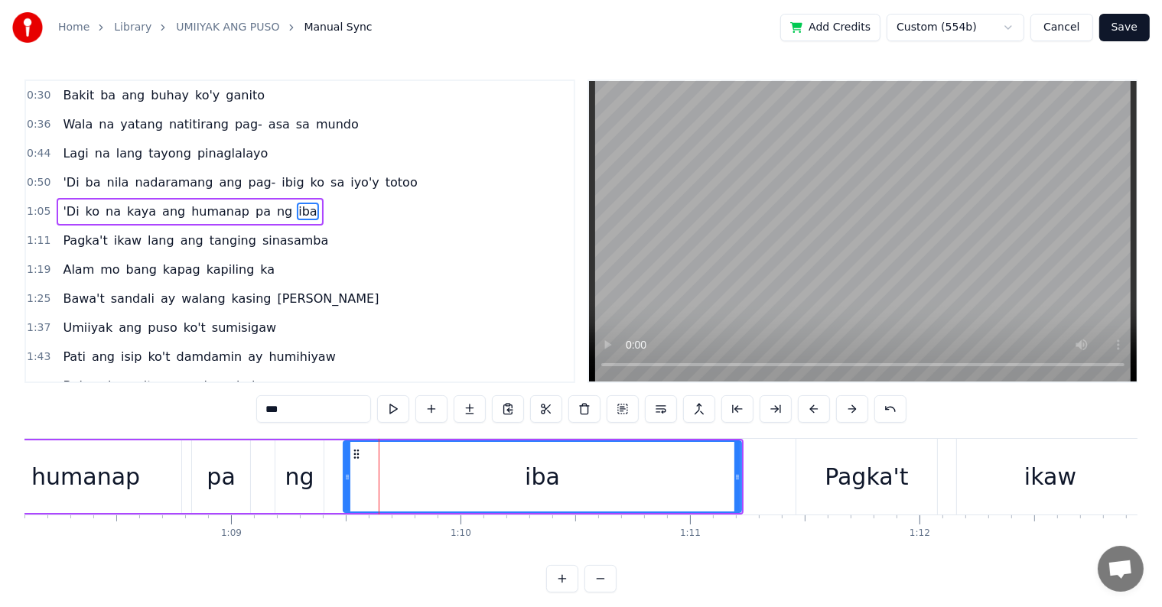
click at [285, 461] on div "ng" at bounding box center [299, 477] width 29 height 34
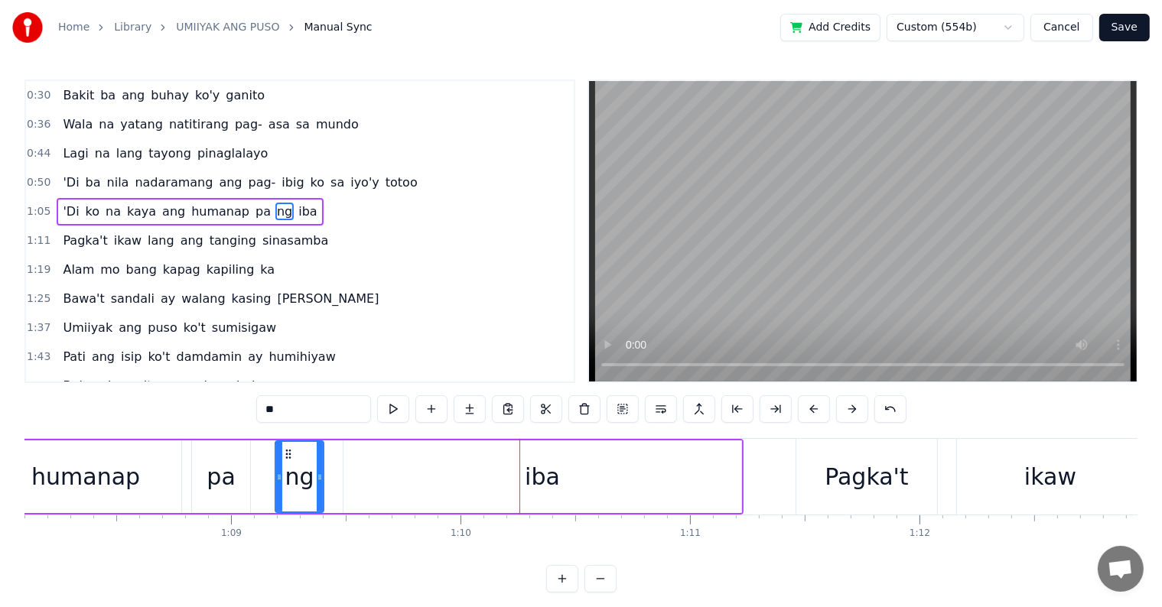
click at [407, 488] on div "iba" at bounding box center [542, 477] width 398 height 73
type input "***"
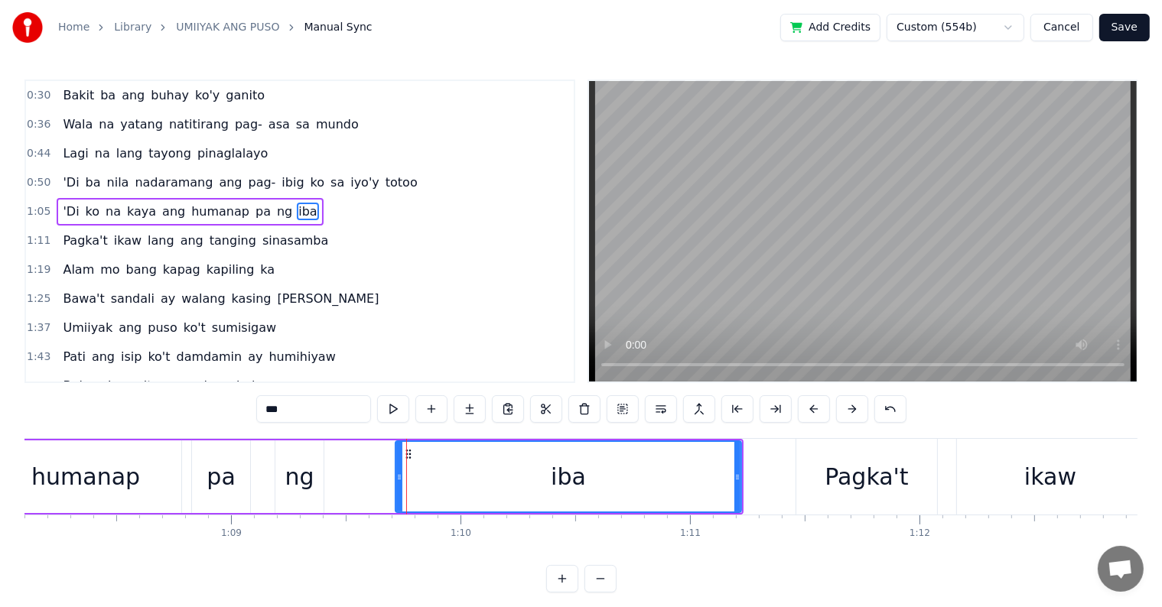
drag, startPoint x: 346, startPoint y: 480, endPoint x: 365, endPoint y: 471, distance: 21.2
click at [398, 483] on div at bounding box center [399, 477] width 6 height 70
click at [252, 459] on div "'Di ko na kaya ang humanap pa ng iba" at bounding box center [58, 477] width 1372 height 76
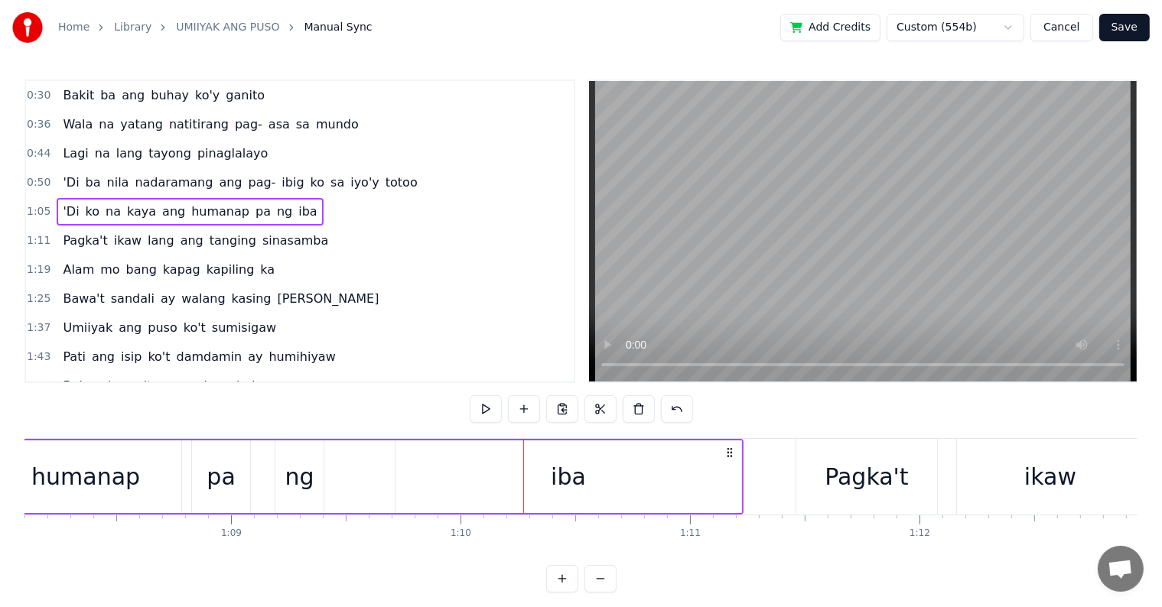
click at [483, 476] on div "iba" at bounding box center [569, 477] width 346 height 73
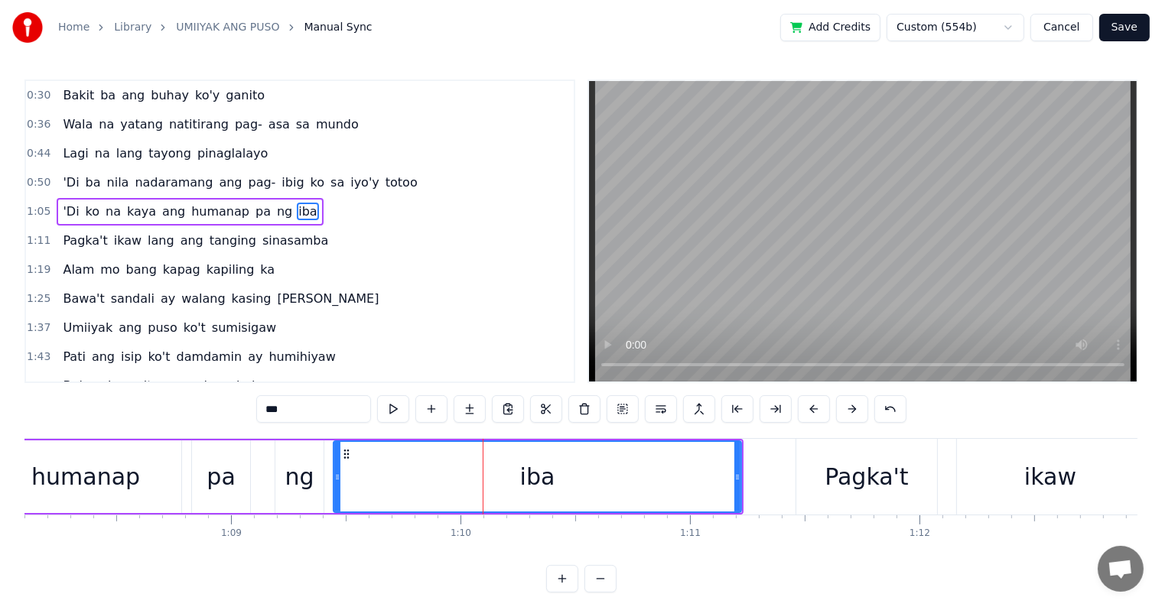
drag, startPoint x: 398, startPoint y: 471, endPoint x: 336, endPoint y: 470, distance: 62.0
click at [336, 471] on icon at bounding box center [337, 477] width 6 height 12
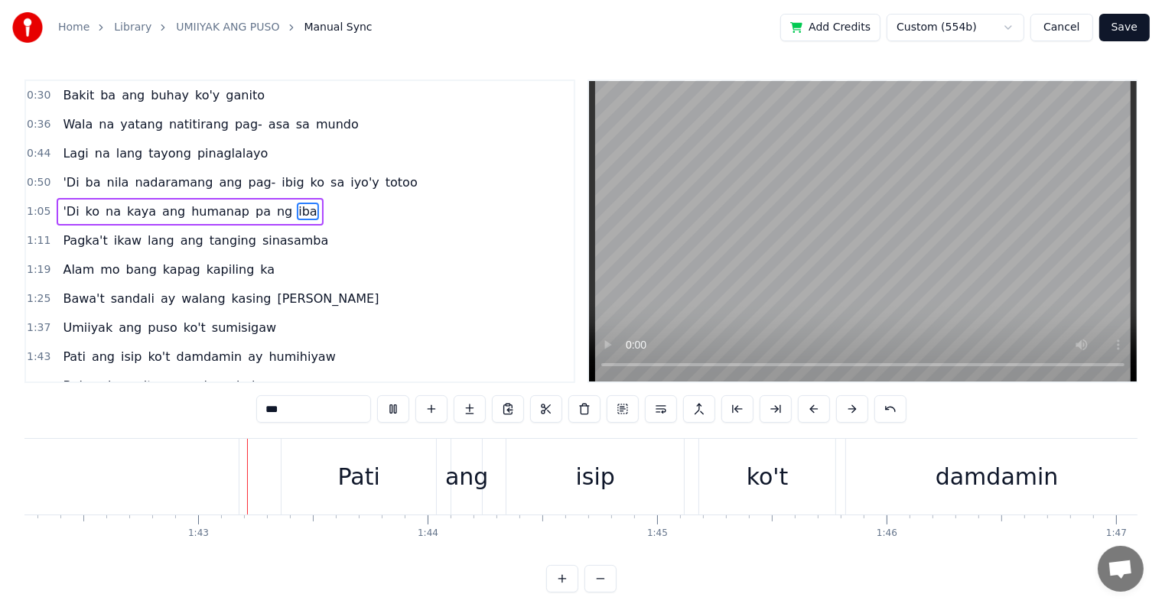
scroll to position [0, 23466]
click at [462, 467] on div "ang" at bounding box center [465, 477] width 43 height 34
type input "***"
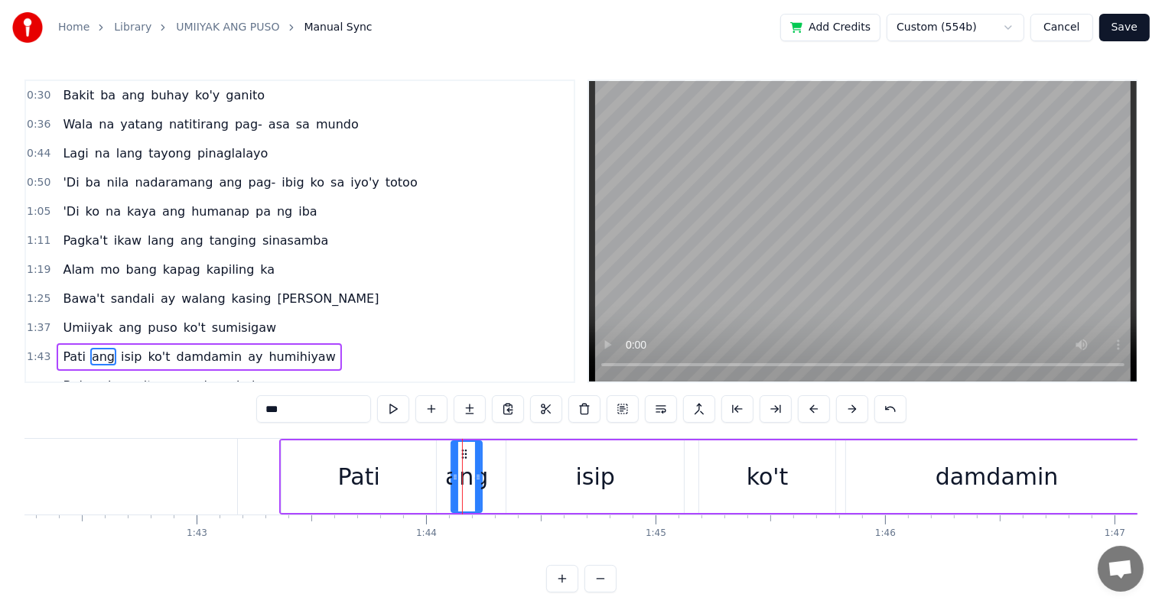
scroll to position [116, 0]
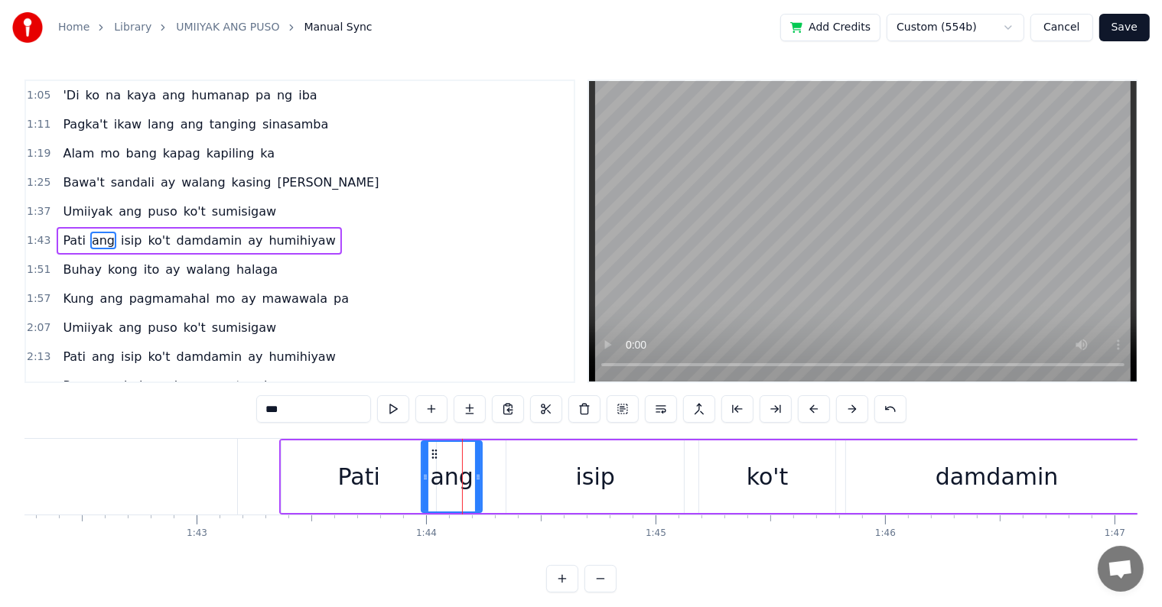
drag, startPoint x: 451, startPoint y: 480, endPoint x: 419, endPoint y: 485, distance: 32.5
click at [422, 487] on div at bounding box center [425, 477] width 6 height 70
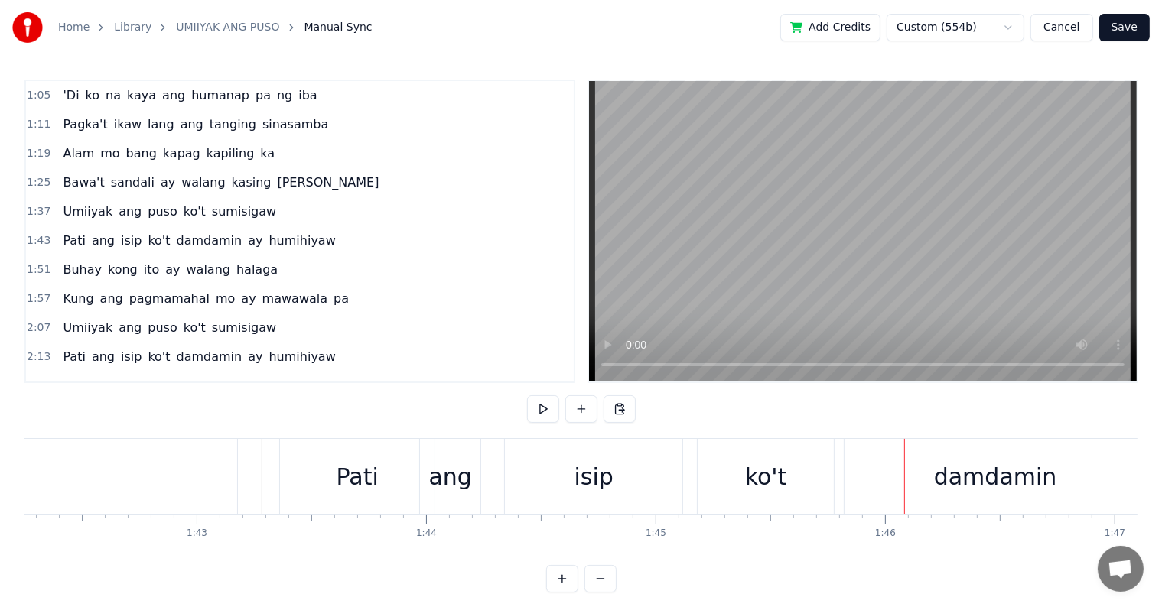
click at [756, 493] on div "ko't" at bounding box center [766, 477] width 42 height 34
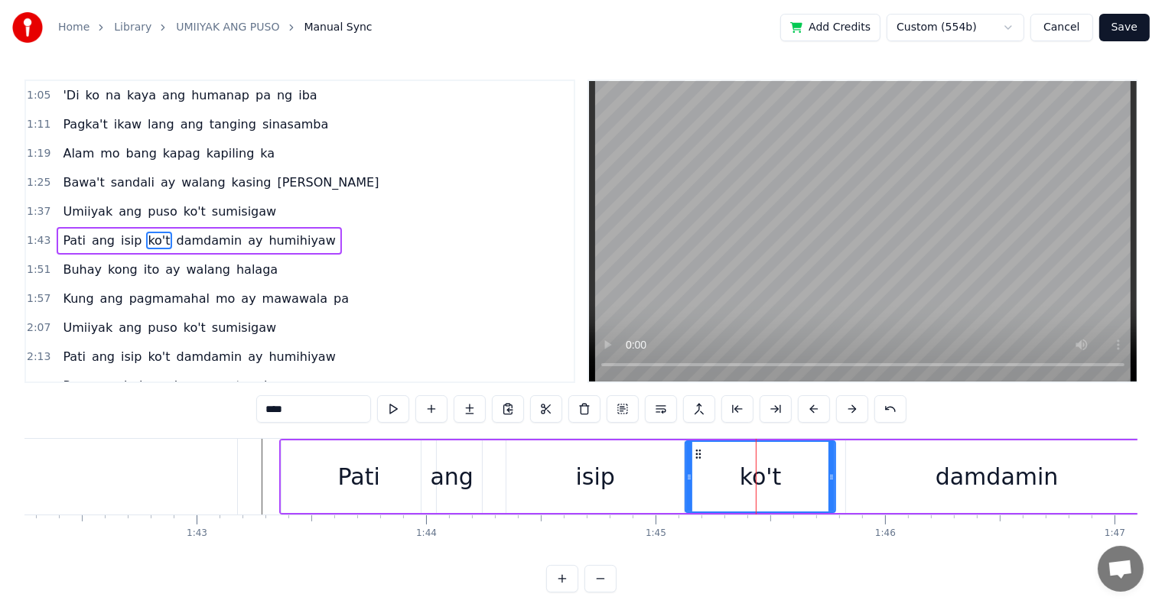
drag, startPoint x: 699, startPoint y: 477, endPoint x: 685, endPoint y: 480, distance: 14.0
click at [686, 480] on icon at bounding box center [689, 477] width 6 height 12
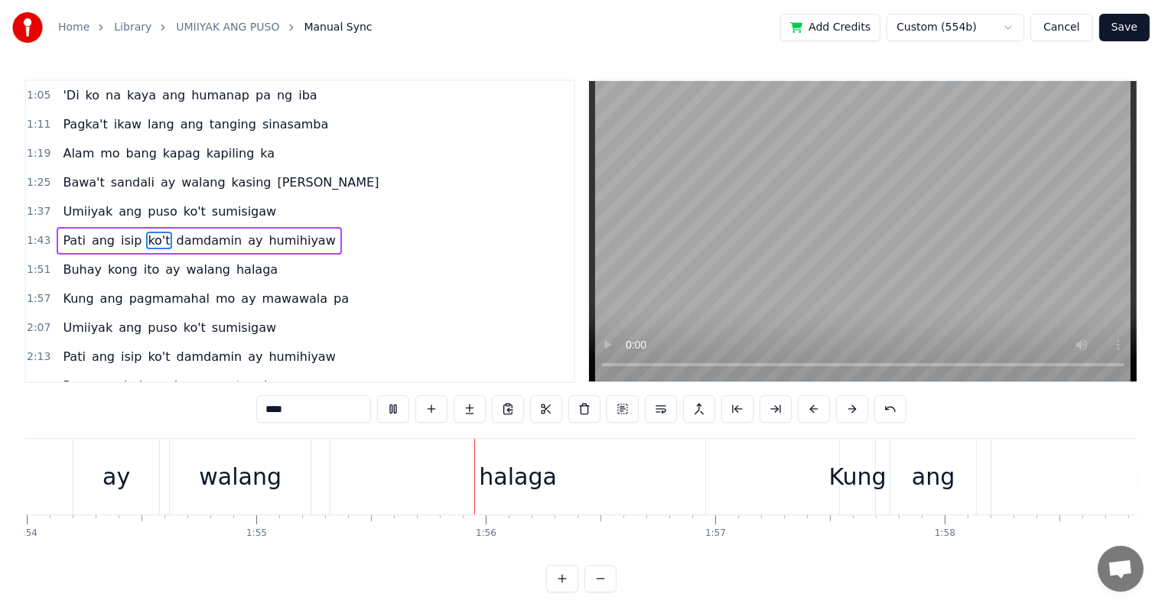
scroll to position [0, 26408]
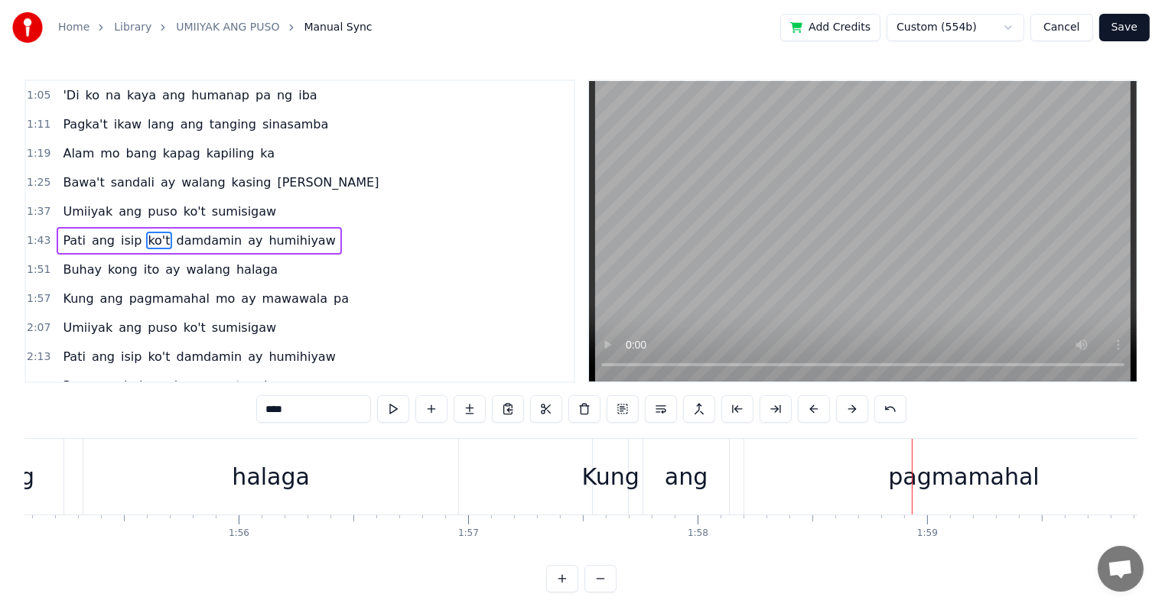
click at [604, 481] on div "Kung" at bounding box center [610, 477] width 57 height 34
type input "****"
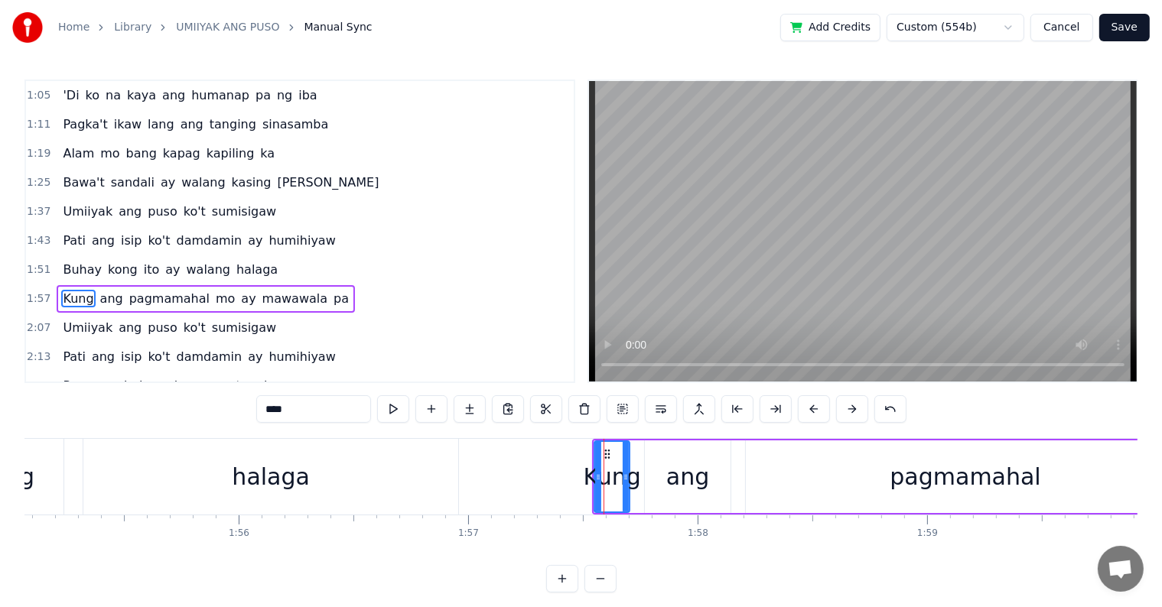
scroll to position [173, 0]
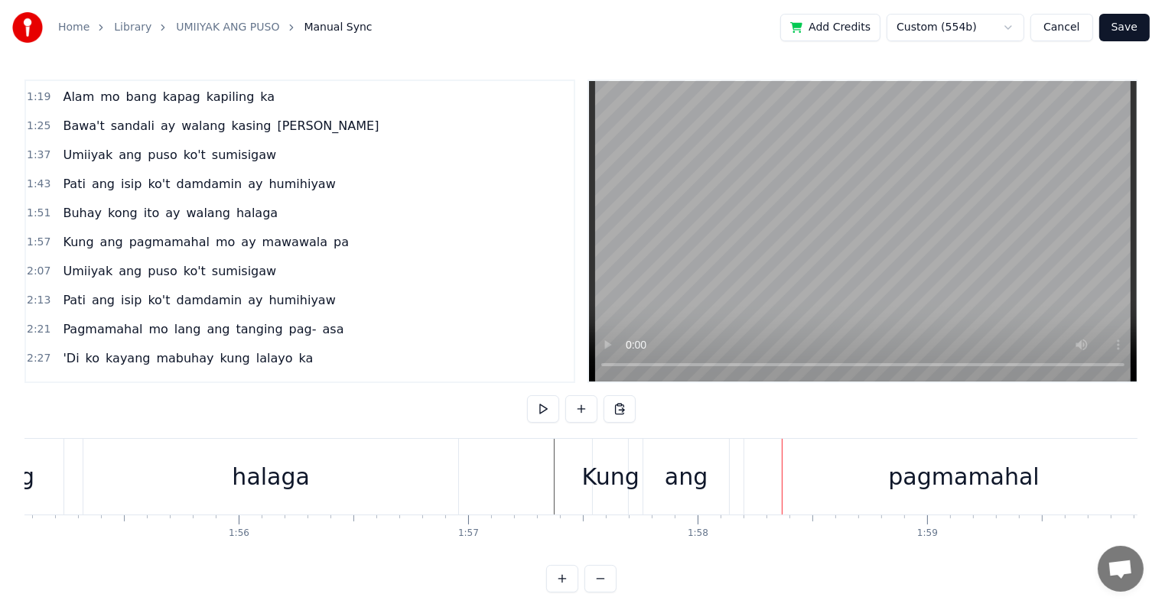
click at [661, 480] on div "ang" at bounding box center [686, 477] width 86 height 76
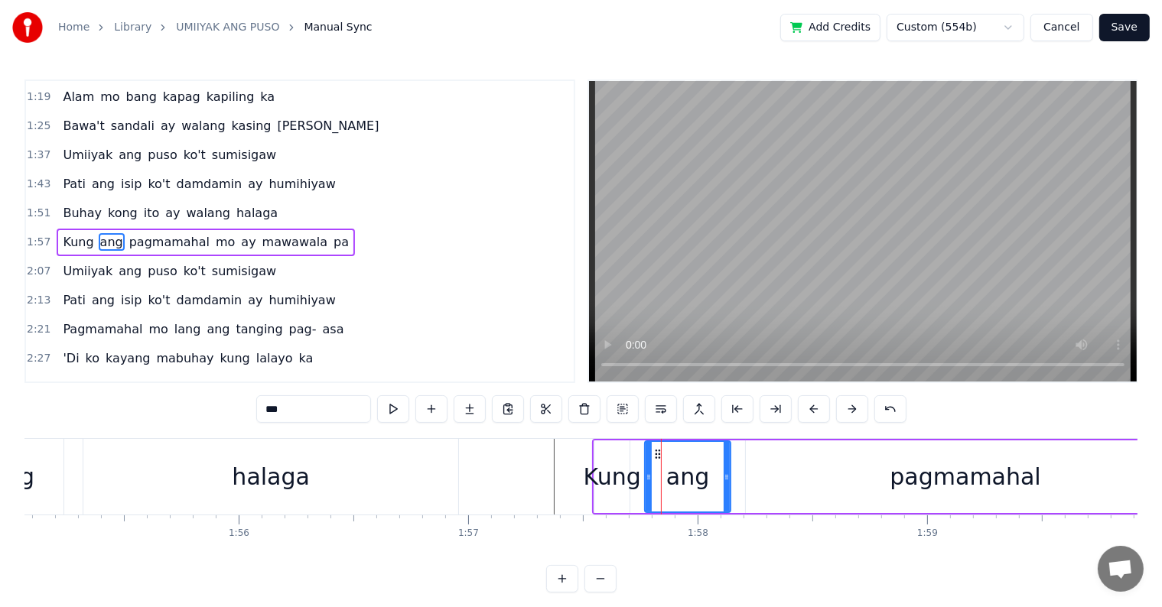
click at [607, 481] on div "Kung" at bounding box center [612, 477] width 57 height 34
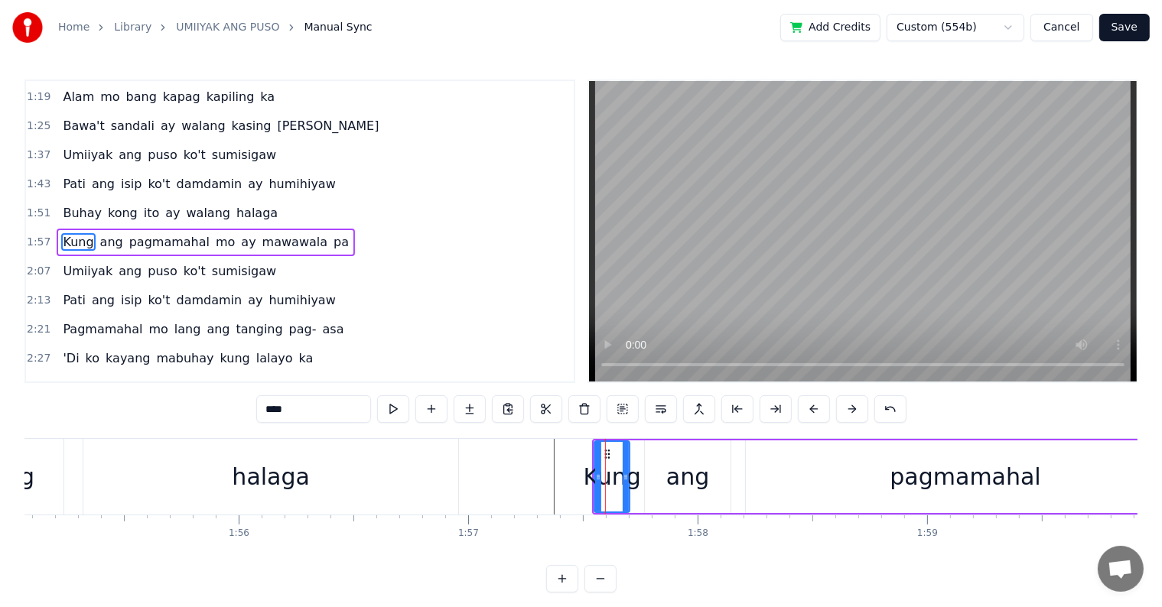
click at [653, 473] on div "ang" at bounding box center [688, 477] width 86 height 73
type input "***"
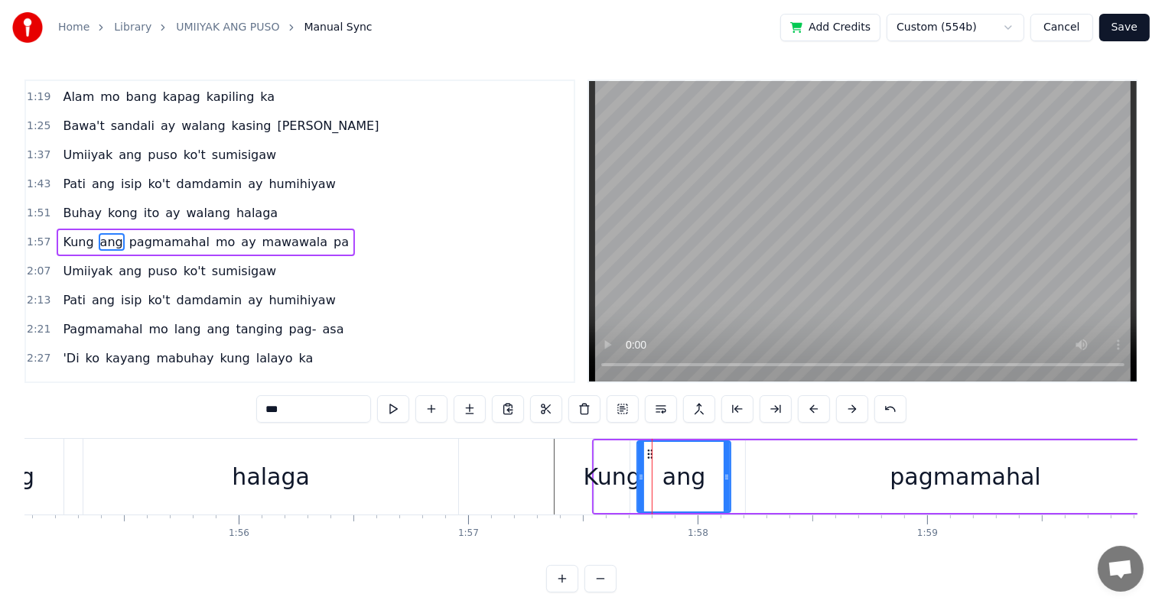
click at [643, 477] on icon at bounding box center [641, 477] width 6 height 12
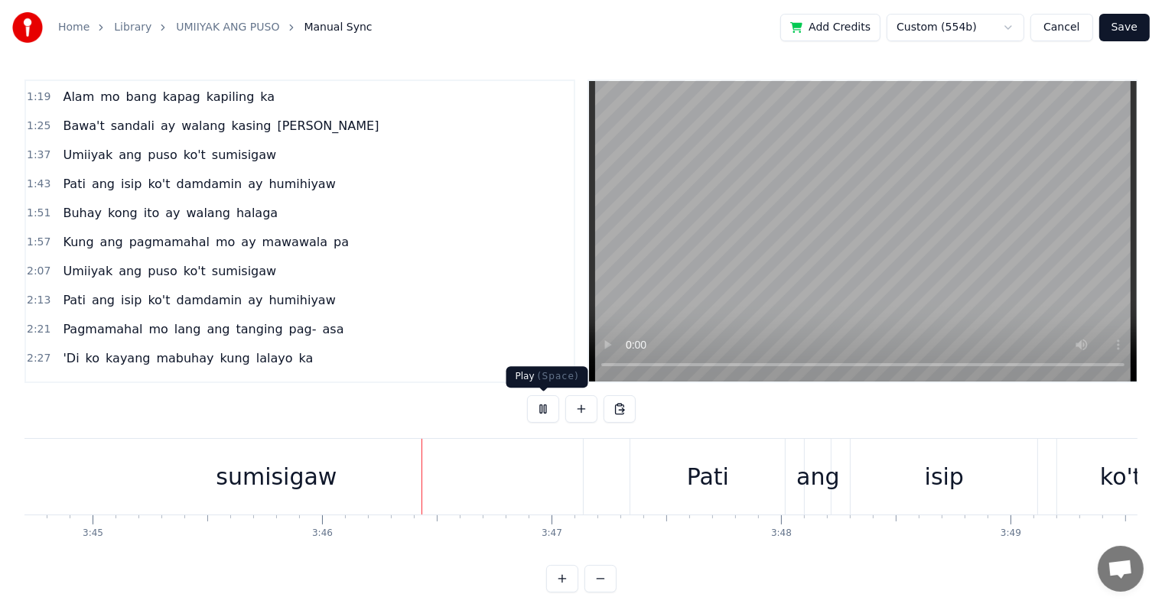
scroll to position [0, 51751]
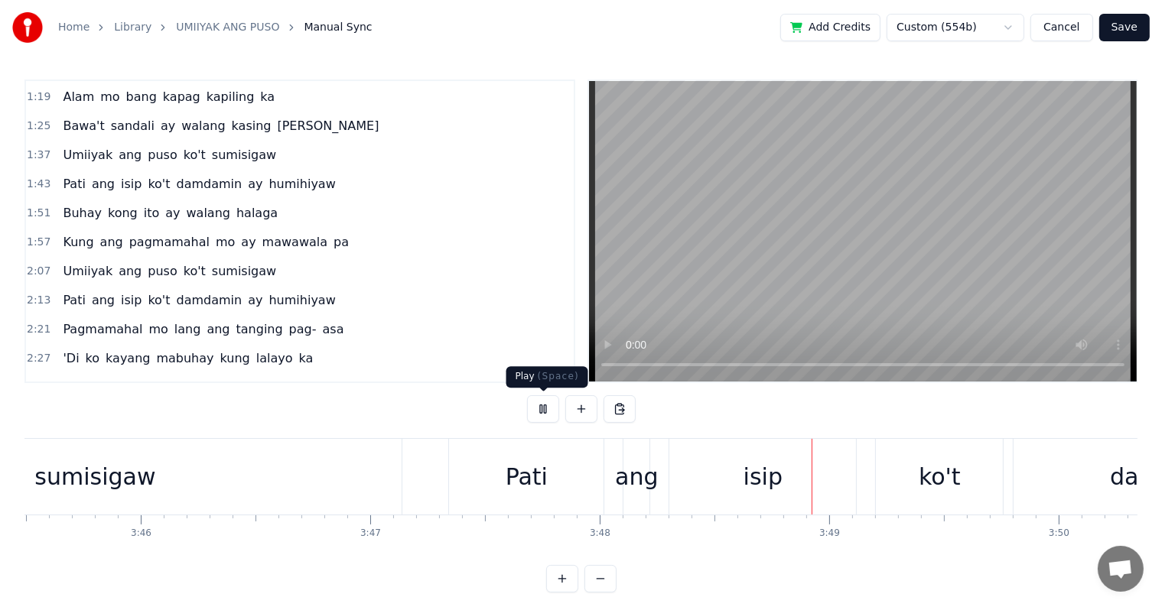
click at [542, 410] on button at bounding box center [543, 410] width 32 height 28
click at [630, 476] on div "ang" at bounding box center [636, 477] width 43 height 34
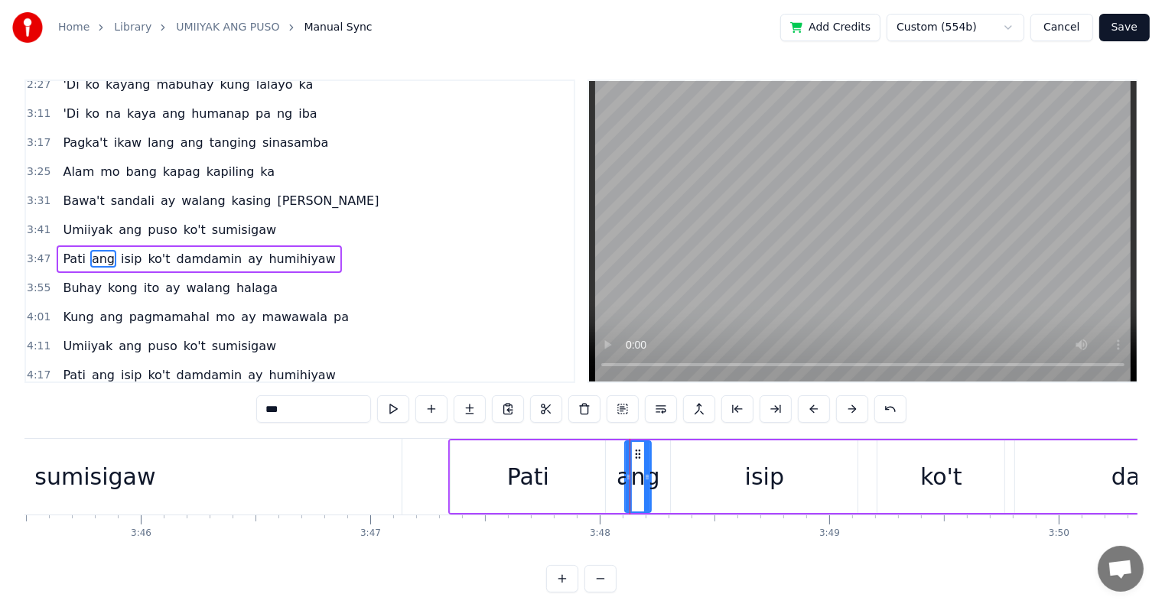
scroll to position [454, 0]
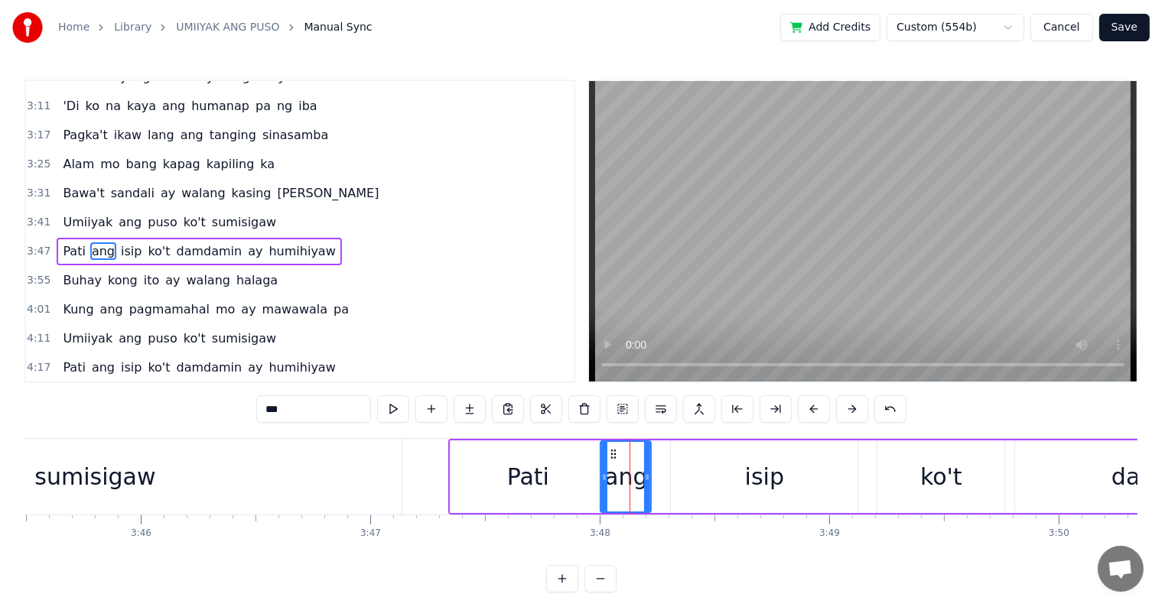
drag, startPoint x: 625, startPoint y: 477, endPoint x: 601, endPoint y: 479, distance: 24.5
click at [601, 479] on icon at bounding box center [604, 477] width 6 height 12
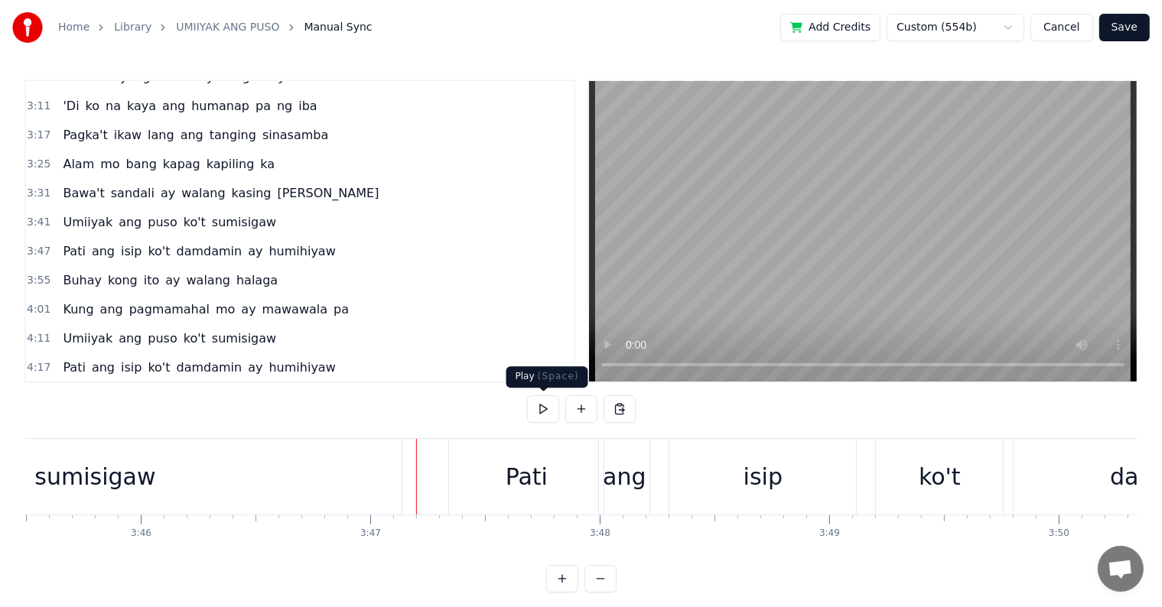
click at [548, 404] on button at bounding box center [543, 410] width 32 height 28
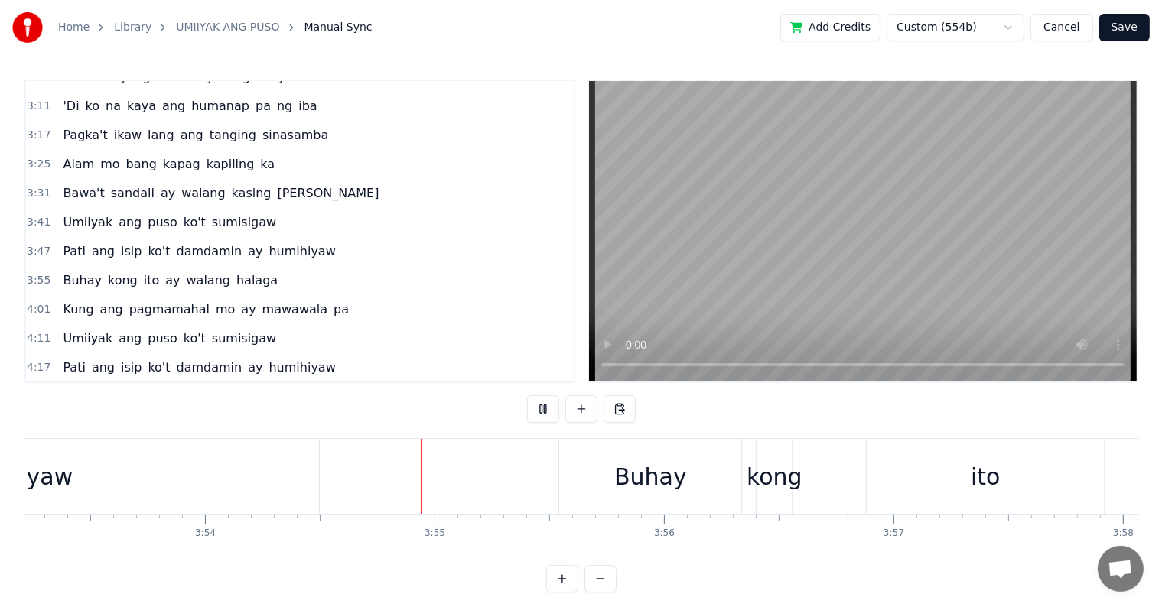
scroll to position [0, 53705]
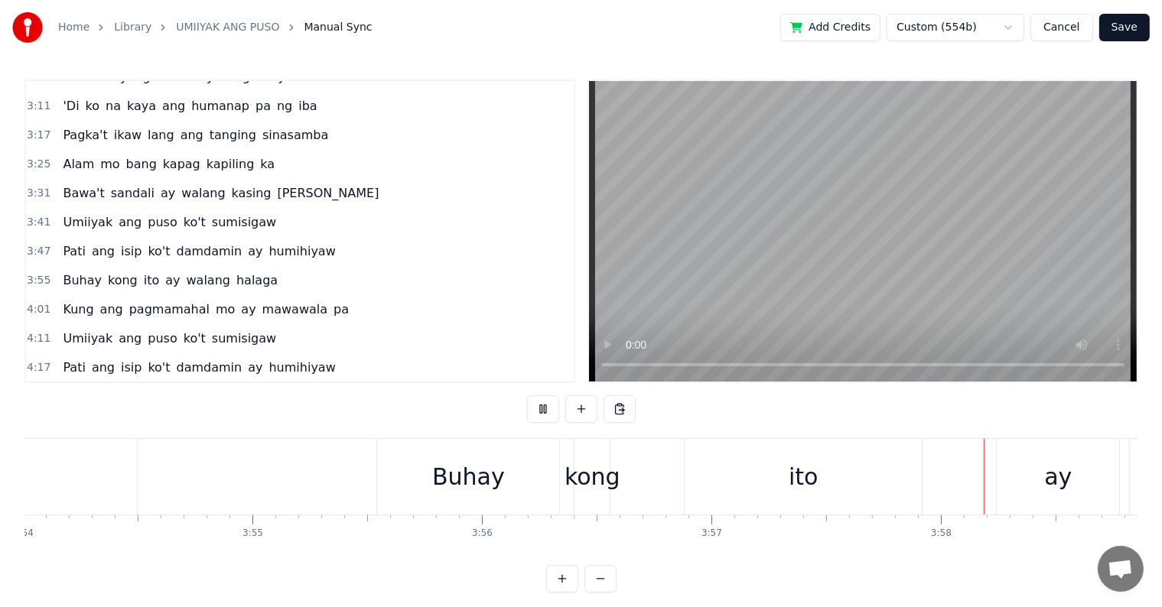
click at [543, 410] on button at bounding box center [543, 410] width 32 height 28
click at [588, 485] on div "kong" at bounding box center [593, 477] width 56 height 34
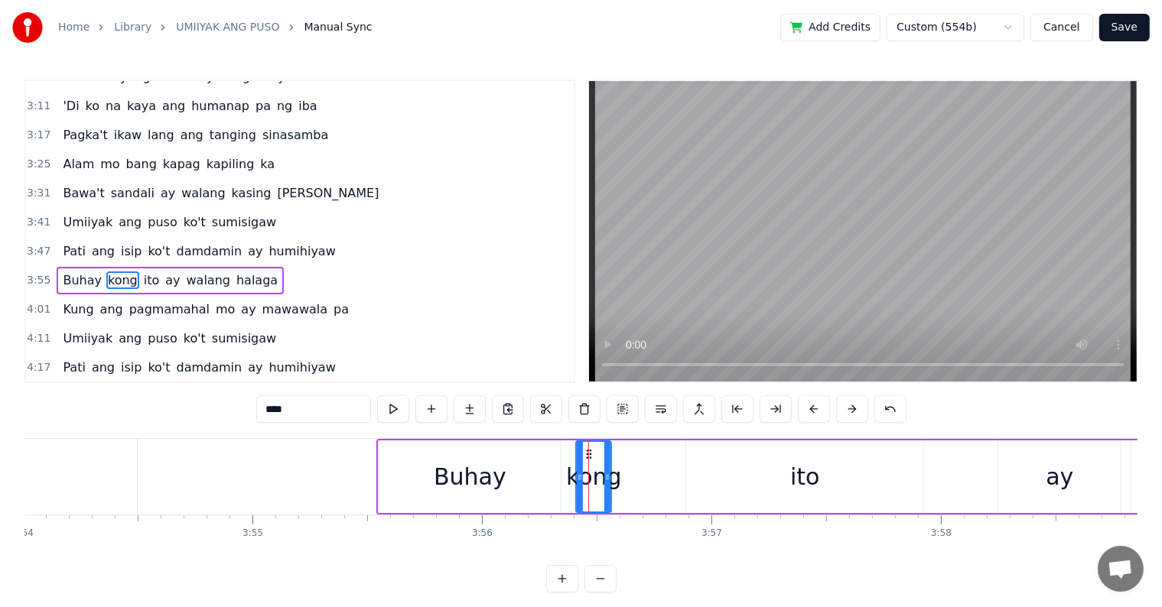
scroll to position [483, 0]
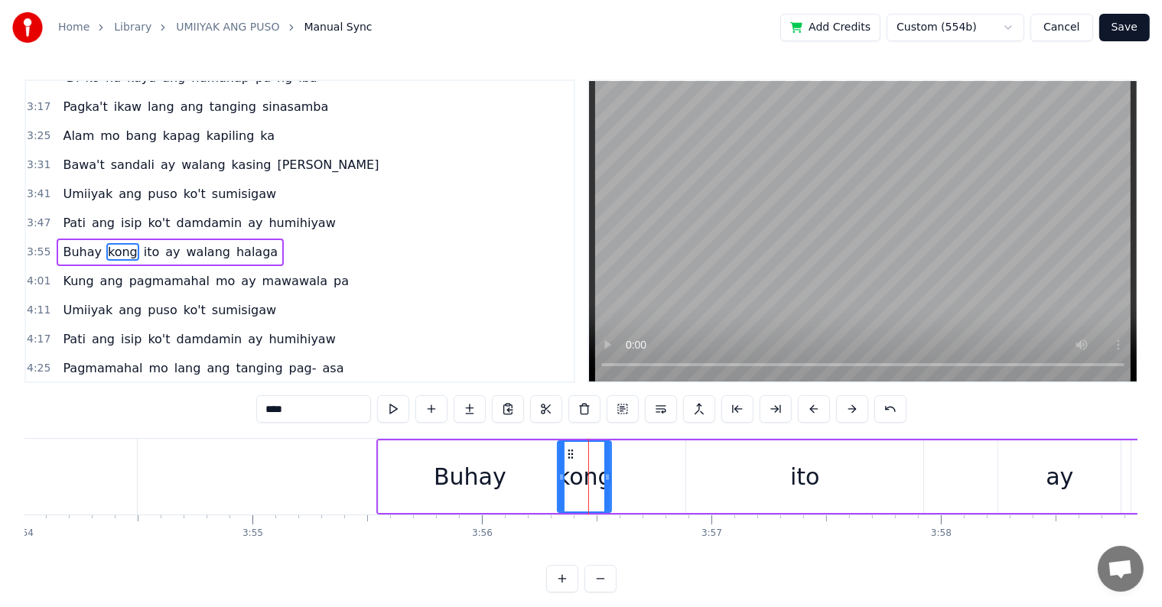
drag, startPoint x: 577, startPoint y: 481, endPoint x: 558, endPoint y: 480, distance: 18.4
click at [558, 480] on icon at bounding box center [561, 477] width 6 height 12
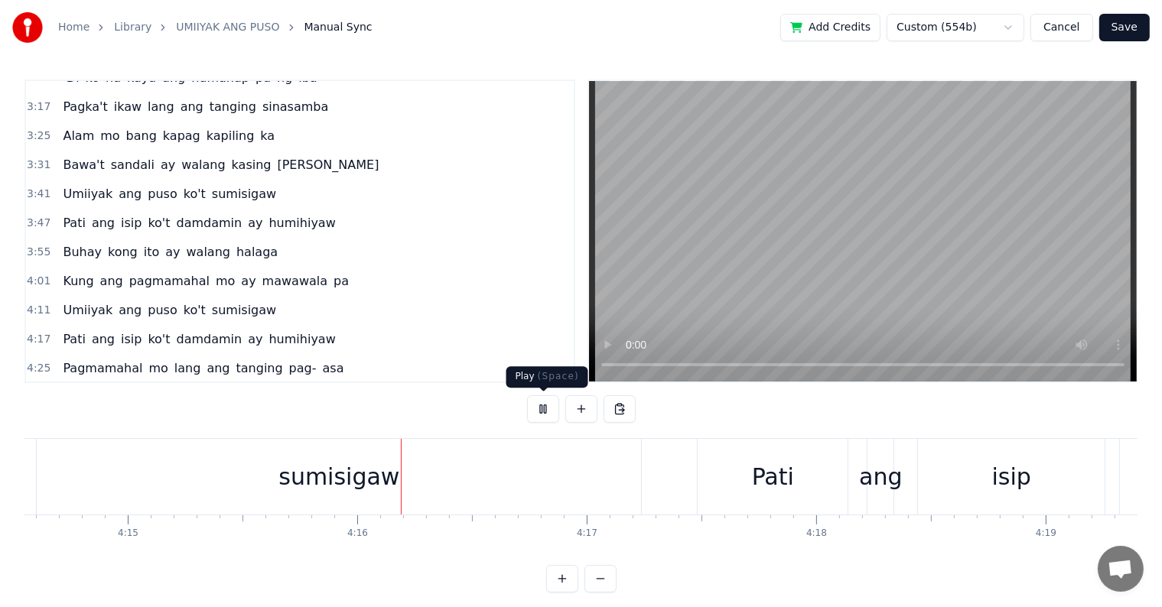
scroll to position [0, 58603]
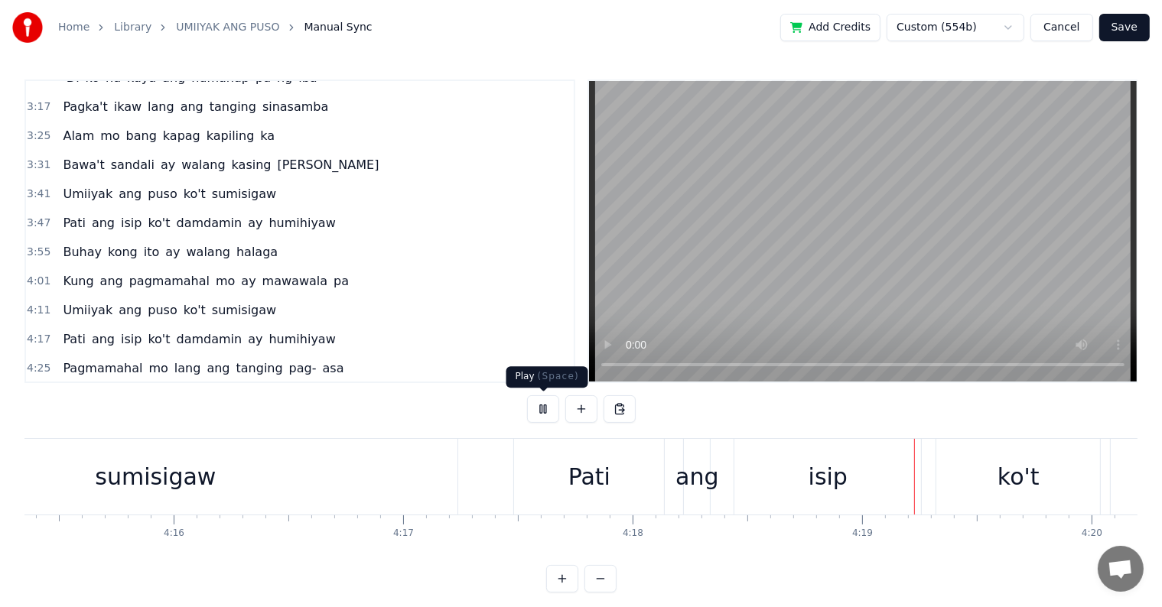
click at [542, 412] on button at bounding box center [543, 410] width 32 height 28
click at [691, 476] on div "ang" at bounding box center [696, 477] width 43 height 34
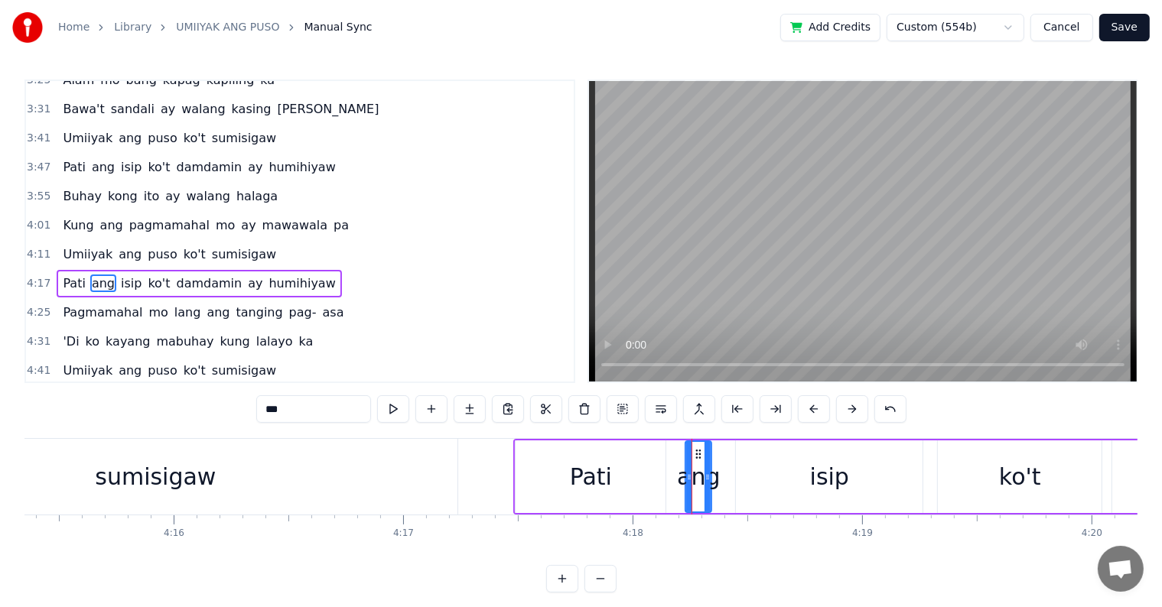
scroll to position [567, 0]
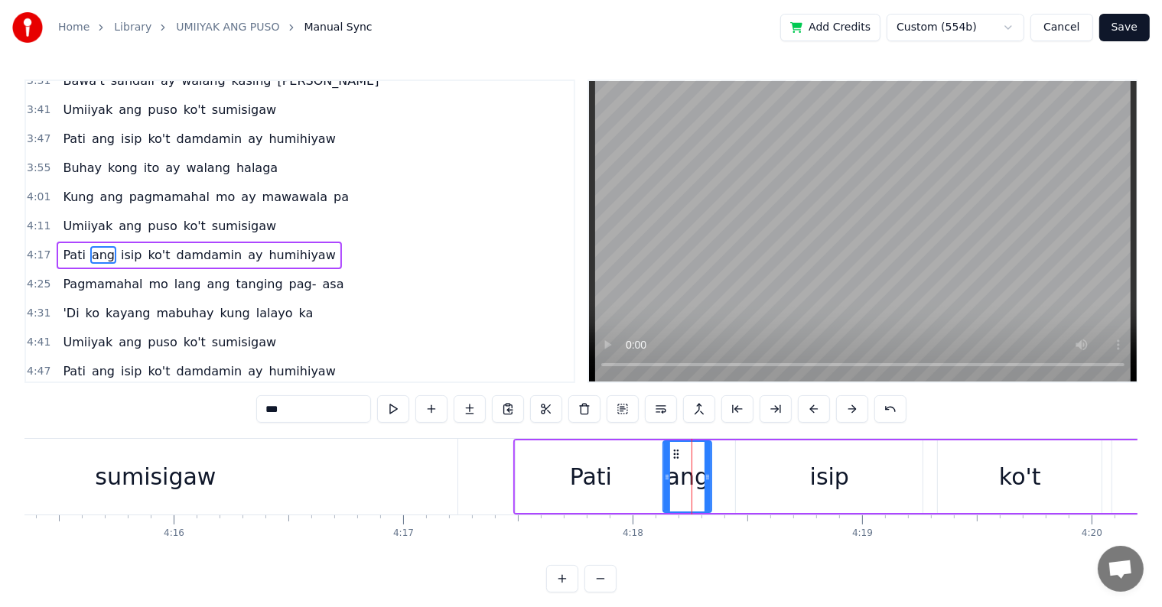
drag, startPoint x: 685, startPoint y: 474, endPoint x: 663, endPoint y: 477, distance: 22.3
click at [664, 477] on icon at bounding box center [667, 477] width 6 height 12
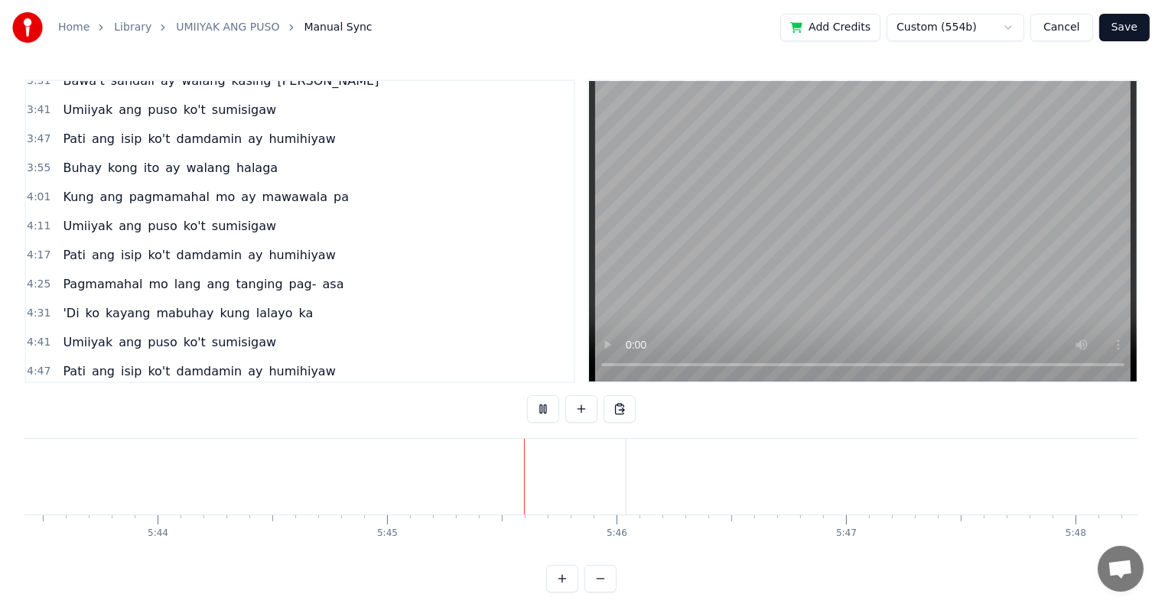
scroll to position [0, 78914]
click at [1122, 27] on button "Save" at bounding box center [1124, 28] width 50 height 28
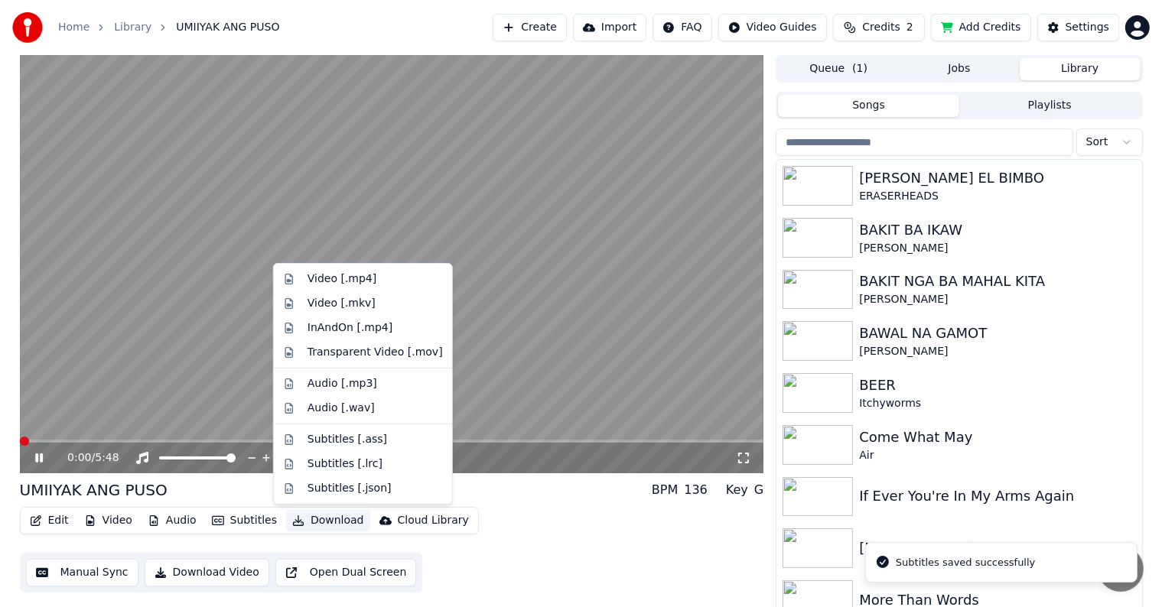
click at [311, 517] on button "Download" at bounding box center [328, 520] width 84 height 21
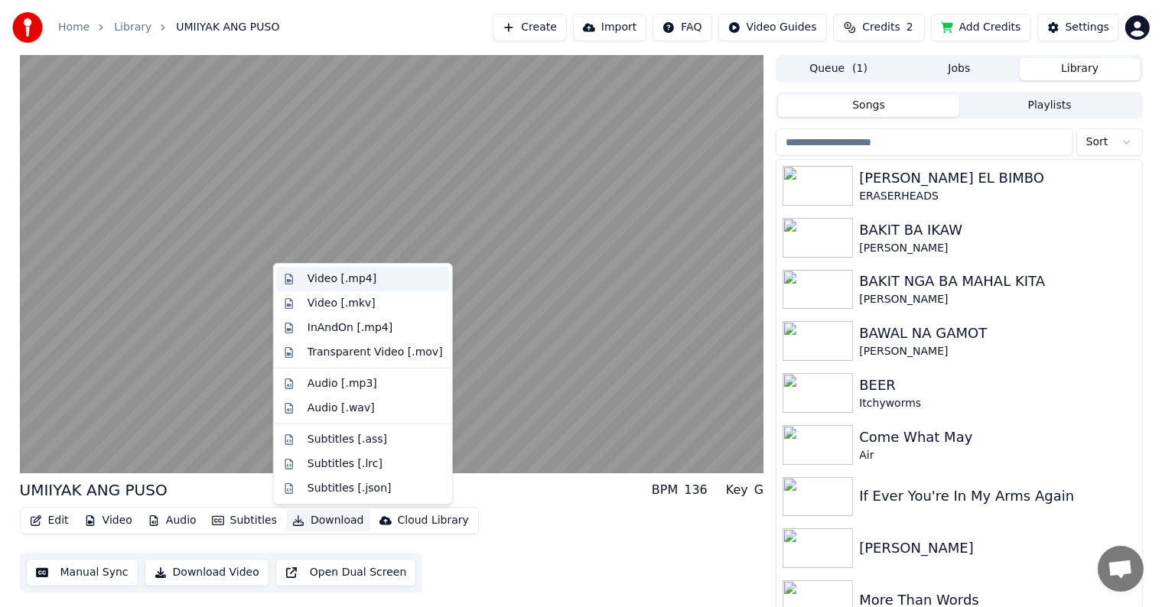
click at [334, 277] on div "Video [.mp4]" at bounding box center [342, 279] width 69 height 15
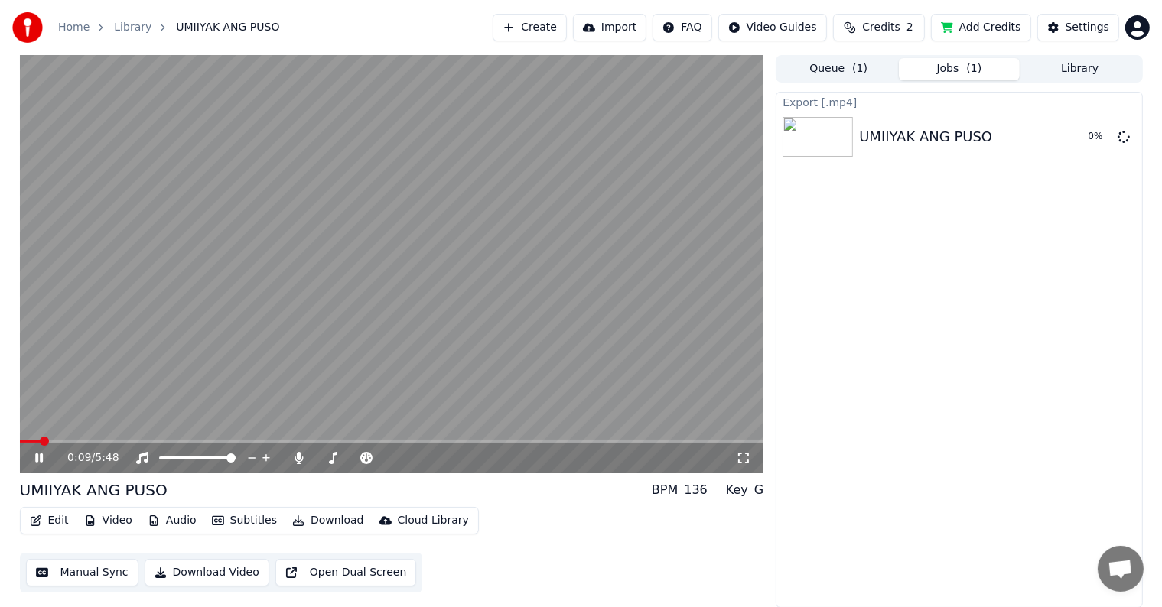
click at [40, 455] on icon at bounding box center [39, 458] width 8 height 9
